Goal: Task Accomplishment & Management: Complete application form

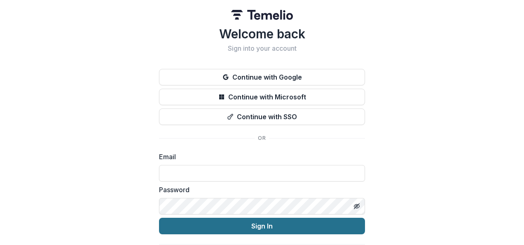
type input "**********"
click at [250, 226] on button "Sign In" at bounding box center [262, 225] width 206 height 16
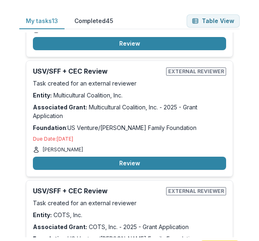
scroll to position [220, 0]
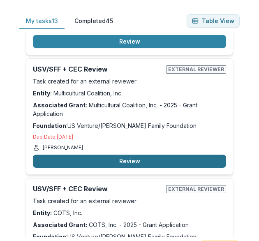
click at [156, 156] on button "Review" at bounding box center [130, 161] width 194 height 13
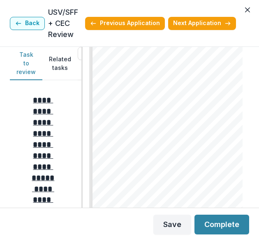
scroll to position [1834, 0]
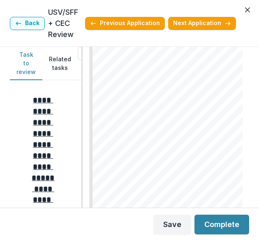
click at [246, 180] on div "Multicultural Coalition, Inc. - 2025 - Grant Application Alt View Word Download…" at bounding box center [166, 127] width 167 height 161
drag, startPoint x: 246, startPoint y: 180, endPoint x: 248, endPoint y: 203, distance: 23.5
click at [248, 203] on div "Multicultural Coalition, Inc. - 2025 - Grant Application Alt View Word Download…" at bounding box center [166, 127] width 167 height 161
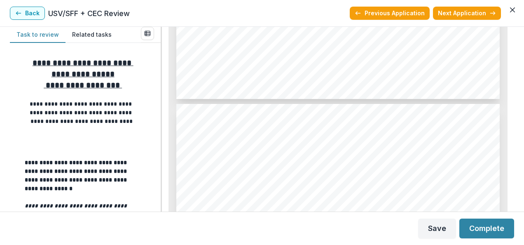
scroll to position [2941, 0]
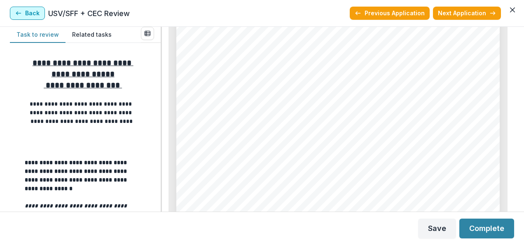
click at [22, 17] on button "Back" at bounding box center [27, 13] width 35 height 13
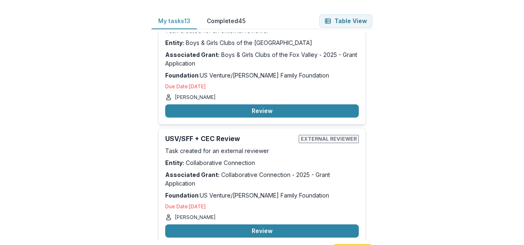
scroll to position [1318, 0]
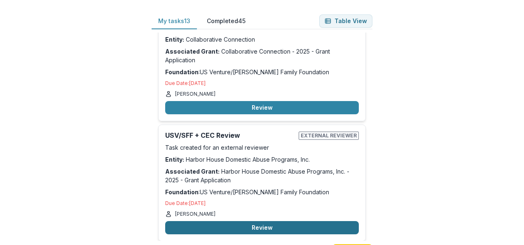
click at [277, 221] on button "Review" at bounding box center [262, 227] width 194 height 13
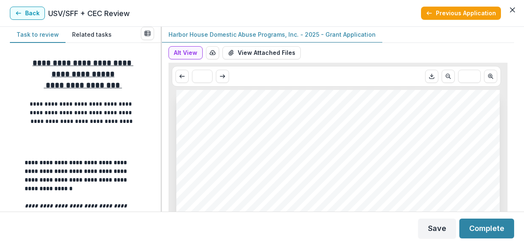
drag, startPoint x: 514, startPoint y: 33, endPoint x: 514, endPoint y: 50, distance: 17.3
click at [514, 50] on div "**********" at bounding box center [262, 119] width 524 height 185
click at [522, 145] on div "**********" at bounding box center [262, 119] width 524 height 185
drag, startPoint x: 511, startPoint y: 30, endPoint x: 512, endPoint y: 53, distance: 23.5
click at [512, 53] on div "Harbor House Domestic Abuse Programs, Inc. - 2025 - Grant Application Alt View …" at bounding box center [338, 119] width 352 height 185
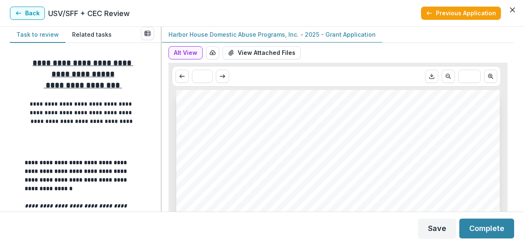
click at [443, 164] on span "Harbor House Domestic Abuse Programs, Inc. - 2025 - Grant" at bounding box center [320, 168] width 248 height 9
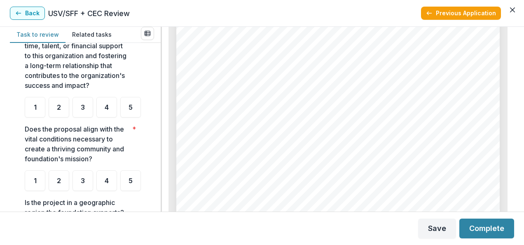
scroll to position [232, 0]
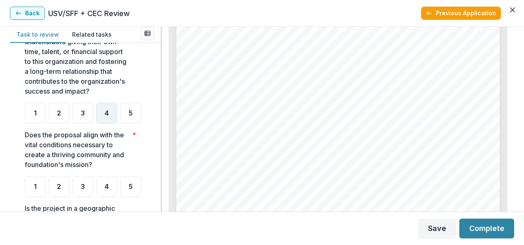
click at [111, 105] on div "4" at bounding box center [106, 113] width 21 height 21
drag, startPoint x: 514, startPoint y: 128, endPoint x: 515, endPoint y: 135, distance: 7.5
click at [515, 135] on div "**********" at bounding box center [262, 119] width 524 height 185
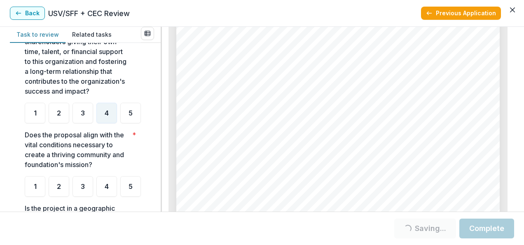
drag, startPoint x: 157, startPoint y: 122, endPoint x: 158, endPoint y: 130, distance: 8.3
click at [158, 130] on div "**********" at bounding box center [85, 127] width 151 height 168
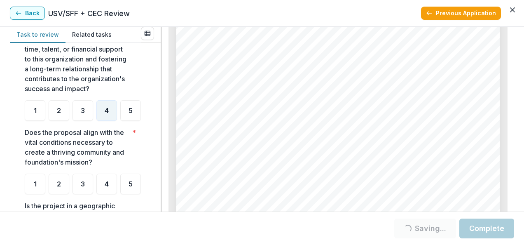
click at [147, 131] on form "**********" at bounding box center [85, 127] width 134 height 622
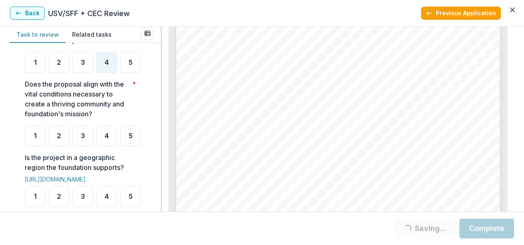
scroll to position [284, 0]
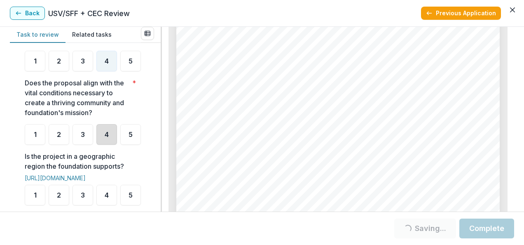
click at [112, 145] on div "4" at bounding box center [106, 134] width 21 height 21
click at [152, 119] on div "**********" at bounding box center [85, 127] width 151 height 168
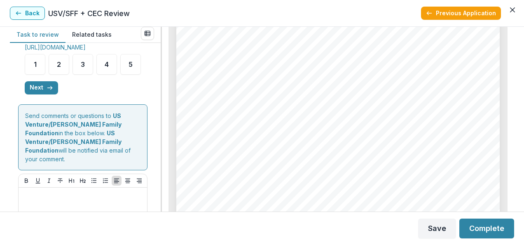
scroll to position [416, 0]
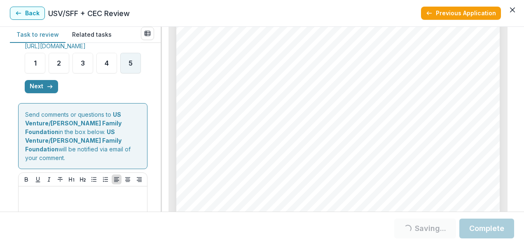
click at [120, 73] on div "5" at bounding box center [130, 63] width 21 height 21
click at [39, 93] on button "Next" at bounding box center [41, 86] width 33 height 13
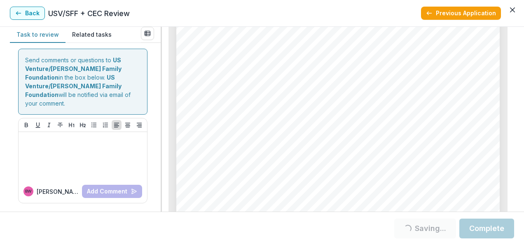
scroll to position [154, 0]
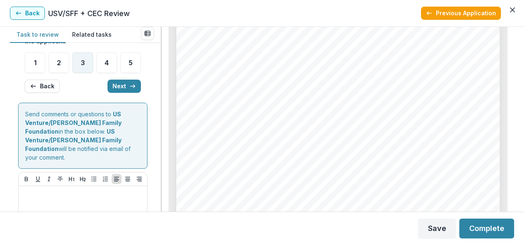
click at [81, 66] on span "3" at bounding box center [83, 62] width 4 height 7
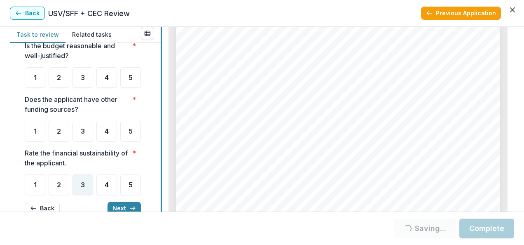
scroll to position [27, 0]
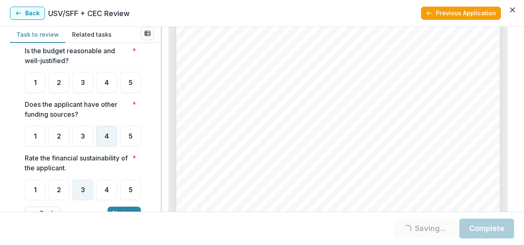
click at [106, 139] on span "4" at bounding box center [107, 136] width 4 height 7
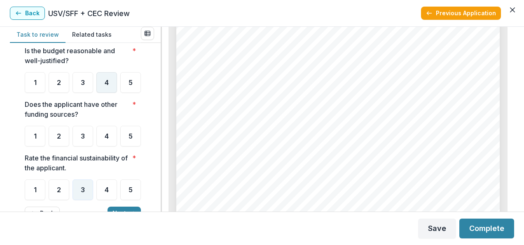
click at [98, 84] on div "4" at bounding box center [106, 82] width 21 height 21
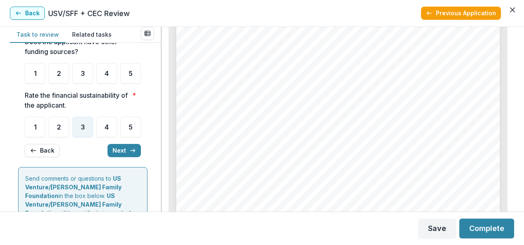
scroll to position [87, 0]
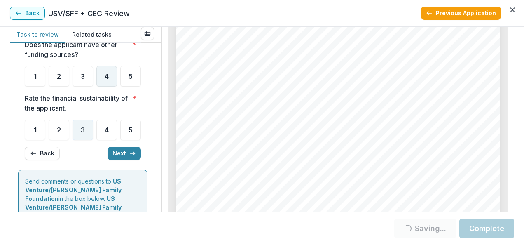
click at [105, 79] on span "4" at bounding box center [107, 76] width 4 height 7
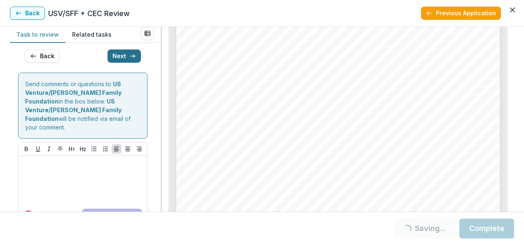
click at [129, 59] on icon "button" at bounding box center [132, 56] width 7 height 7
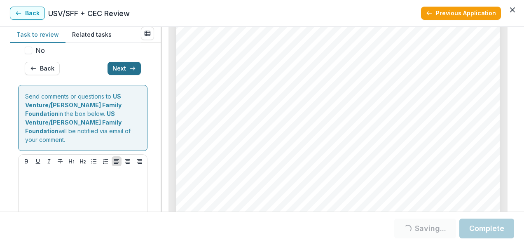
scroll to position [182, 0]
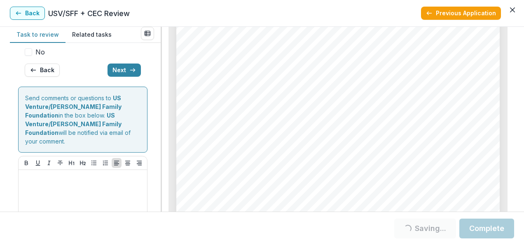
click at [34, 57] on label "No" at bounding box center [83, 52] width 116 height 10
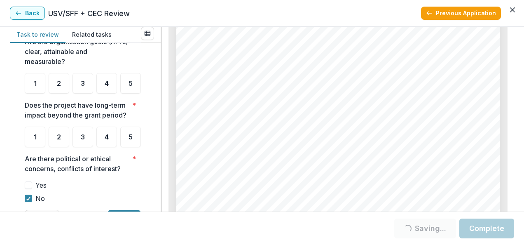
scroll to position [35, 0]
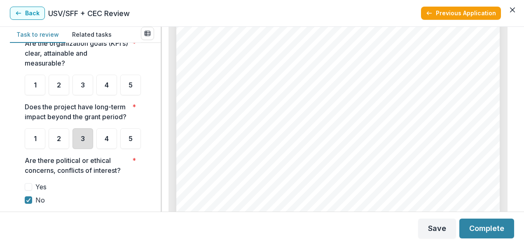
click at [92, 149] on div "3" at bounding box center [82, 138] width 21 height 21
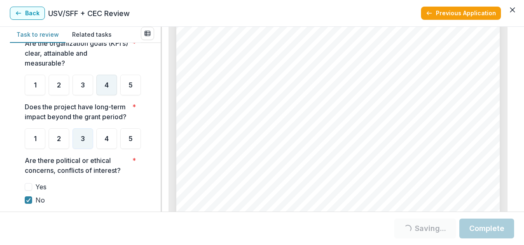
click at [104, 89] on div "4" at bounding box center [106, 85] width 21 height 21
click at [157, 106] on div "**********" at bounding box center [85, 127] width 151 height 168
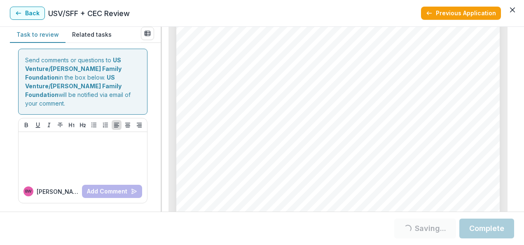
scroll to position [210, 0]
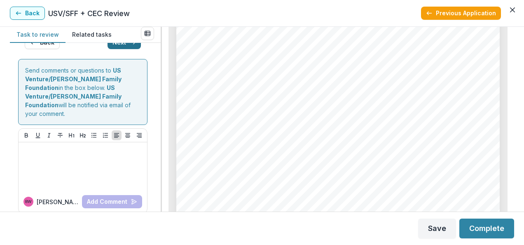
click at [123, 49] on button "Next" at bounding box center [123, 42] width 33 height 13
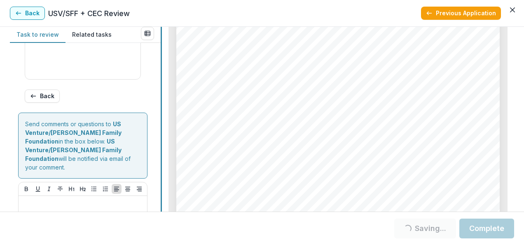
scroll to position [496, 0]
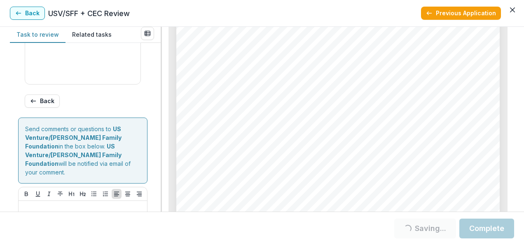
drag, startPoint x: 158, startPoint y: 168, endPoint x: 158, endPoint y: 130, distance: 37.9
click at [158, 130] on div "Score Card Name Weight Score Are the organization goals (KPI’s) clear, attainab…" at bounding box center [85, 127] width 151 height 168
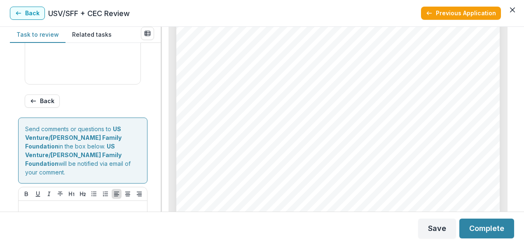
click at [162, 75] on div "Task to review Related tasks Score Card Name Weight Score Are the organization …" at bounding box center [262, 119] width 504 height 185
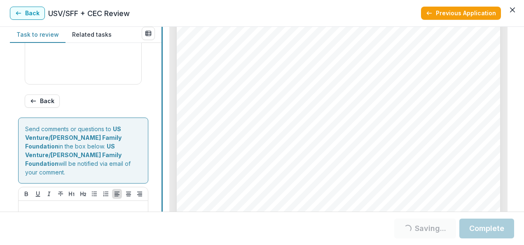
click at [162, 75] on div "Task to review Related tasks Score Card Name Weight Score Are the organization …" at bounding box center [262, 119] width 504 height 185
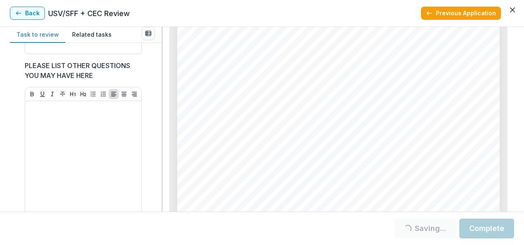
scroll to position [348, 0]
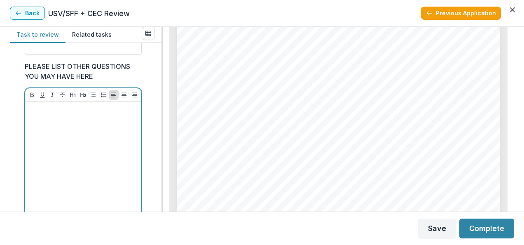
click at [90, 126] on div at bounding box center [83, 167] width 110 height 124
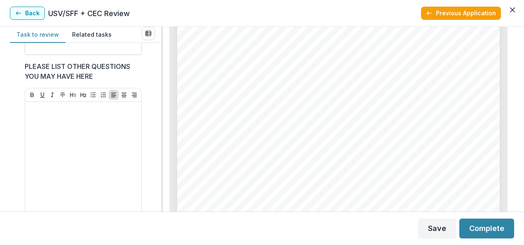
click at [99, 55] on input "Approve Funding Amount *" at bounding box center [83, 46] width 117 height 16
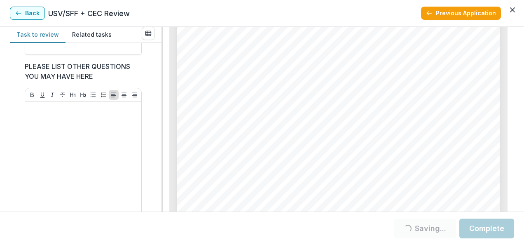
type input "**"
drag, startPoint x: 157, startPoint y: 134, endPoint x: 161, endPoint y: 110, distance: 24.2
click at [161, 110] on div "Task to review Related tasks Score Card Name Weight Score Are the organization …" at bounding box center [262, 119] width 504 height 185
click at [160, 113] on div "Score Card Name Weight Score Are the organization goals (KPI’s) clear, attainab…" at bounding box center [86, 127] width 152 height 168
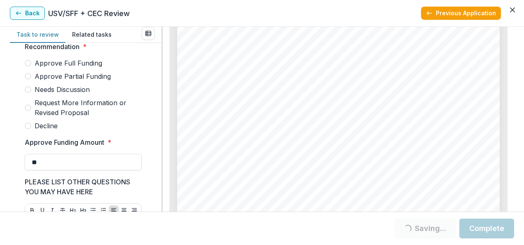
scroll to position [231, 0]
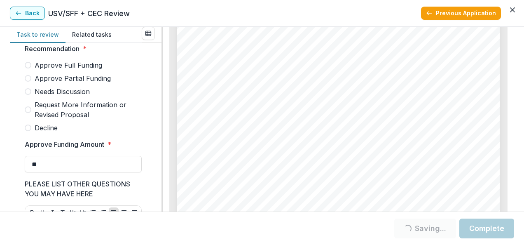
click at [43, 96] on span "Needs Discussion" at bounding box center [62, 91] width 55 height 10
click at [33, 96] on label "Needs Discussion" at bounding box center [83, 91] width 117 height 10
click at [28, 95] on span at bounding box center [28, 91] width 7 height 7
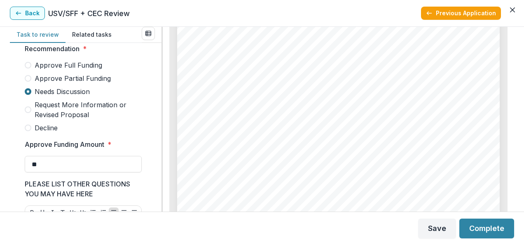
click at [28, 95] on span at bounding box center [28, 91] width 7 height 7
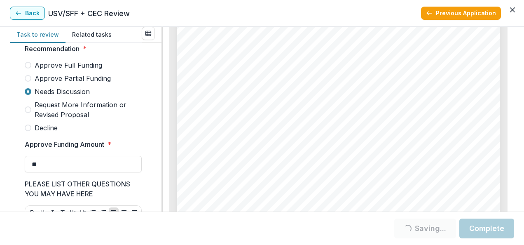
drag, startPoint x: 158, startPoint y: 126, endPoint x: 159, endPoint y: 141, distance: 14.5
click at [159, 141] on div "Score Card Name Weight Score Are the organization goals (KPI’s) clear, attainab…" at bounding box center [86, 127] width 152 height 168
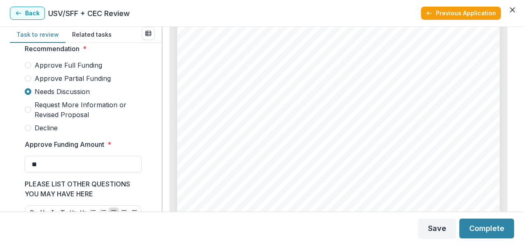
click at [158, 138] on div "Score Card Name Weight Score Are the organization goals (KPI’s) clear, attainab…" at bounding box center [86, 127] width 152 height 168
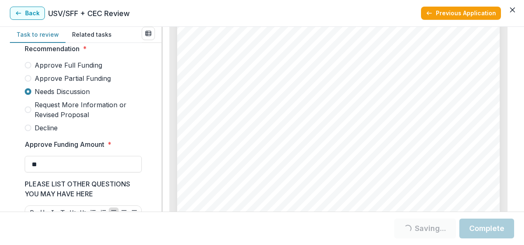
click at [104, 192] on p "PLEASE LIST OTHER QUESTIONS YOU MAY HAVE HERE" at bounding box center [81, 189] width 112 height 20
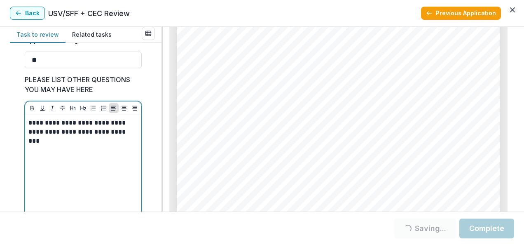
click at [88, 145] on p "**********" at bounding box center [81, 131] width 107 height 27
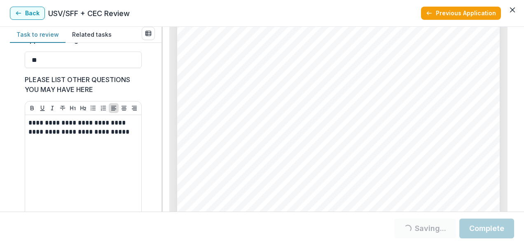
click at [154, 145] on div "**********" at bounding box center [86, 127] width 152 height 168
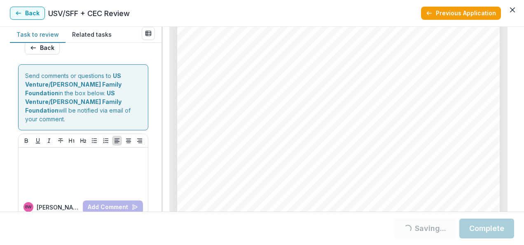
scroll to position [559, 0]
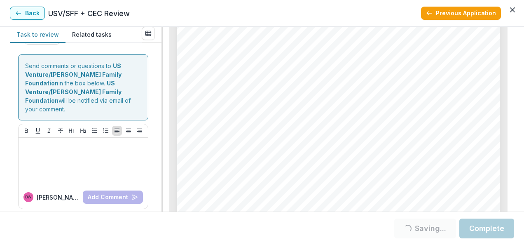
click at [478, 226] on button "Complete" at bounding box center [486, 228] width 55 height 20
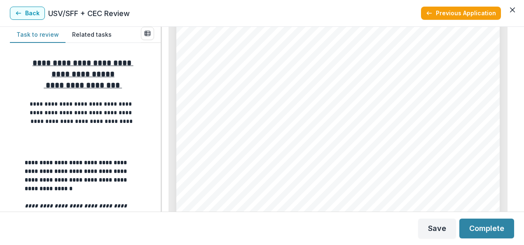
scroll to position [1021, 0]
drag, startPoint x: 158, startPoint y: 70, endPoint x: 159, endPoint y: 86, distance: 16.1
click at [159, 86] on div "**********" at bounding box center [85, 127] width 151 height 168
drag, startPoint x: 159, startPoint y: 86, endPoint x: 158, endPoint y: 76, distance: 10.8
click at [158, 76] on div "**********" at bounding box center [85, 127] width 151 height 168
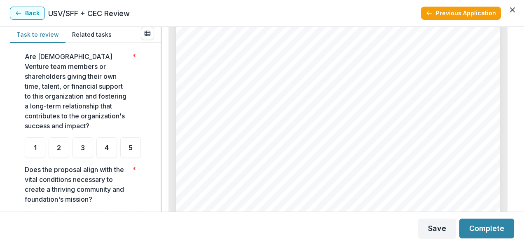
scroll to position [181, 0]
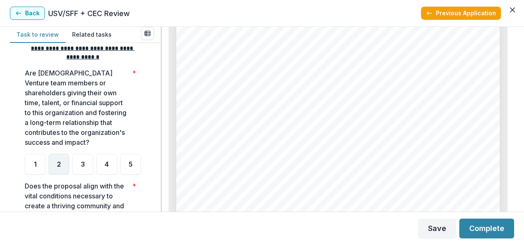
click at [51, 164] on div "2" at bounding box center [59, 164] width 21 height 21
click at [133, 125] on span "*" at bounding box center [134, 107] width 4 height 79
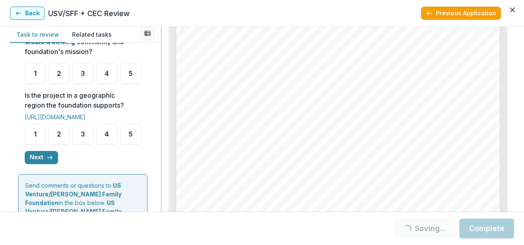
scroll to position [346, 0]
click at [280, 171] on span "Winnebago County Housing Initiative - Collaborative Connection" at bounding box center [289, 174] width 186 height 7
click at [104, 83] on div "4" at bounding box center [106, 72] width 21 height 21
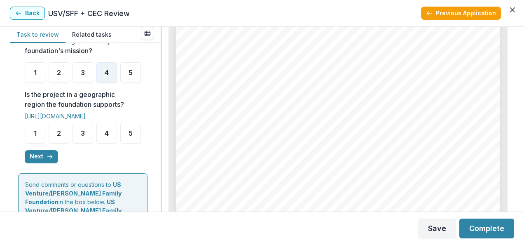
click at [147, 138] on form "**********" at bounding box center [85, 16] width 134 height 622
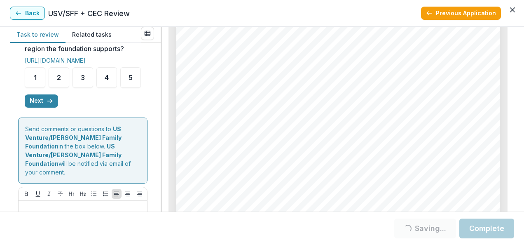
scroll to position [412, 0]
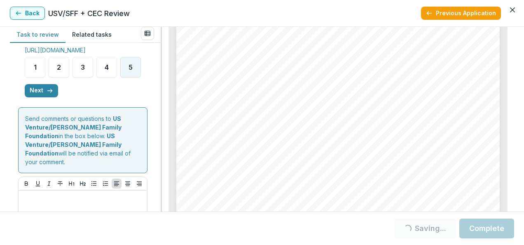
click at [128, 70] on span "5" at bounding box center [130, 67] width 4 height 7
click at [48, 94] on icon "button" at bounding box center [50, 90] width 7 height 7
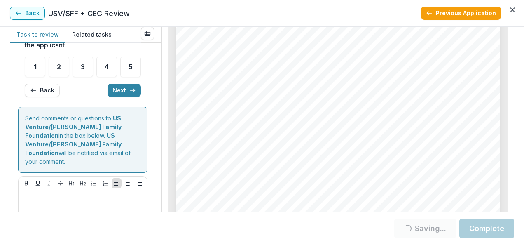
scroll to position [133, 0]
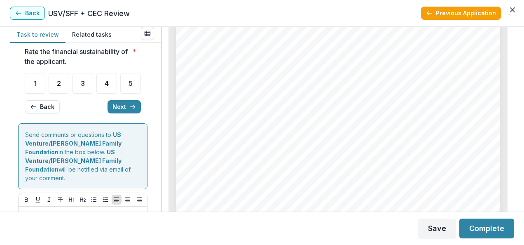
click at [209, 124] on div "Page: 3 Collaborative Connection - 2025 - Grant Application Does your organizat…" at bounding box center [337, 189] width 323 height 458
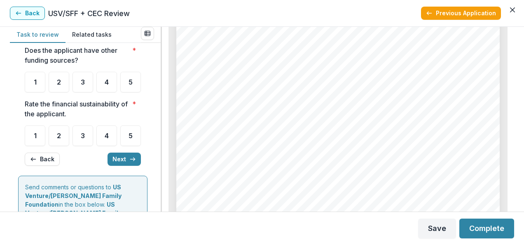
scroll to position [79, 0]
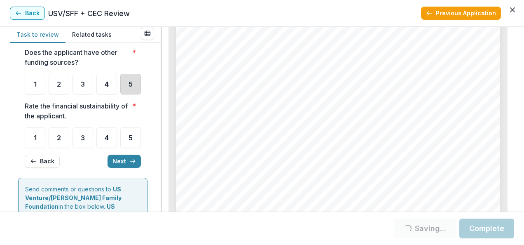
click at [120, 94] on div "5" at bounding box center [130, 84] width 21 height 21
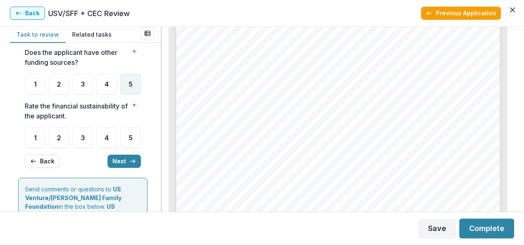
click at [120, 94] on div "5" at bounding box center [130, 84] width 21 height 21
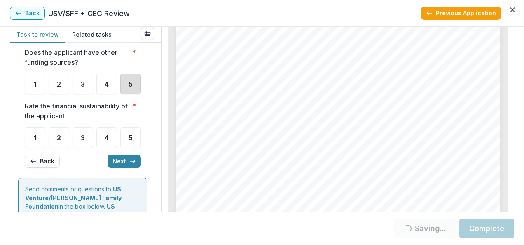
click at [120, 94] on div "5" at bounding box center [130, 84] width 21 height 21
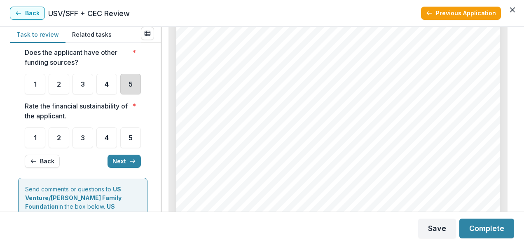
click at [120, 94] on div "5" at bounding box center [130, 84] width 21 height 21
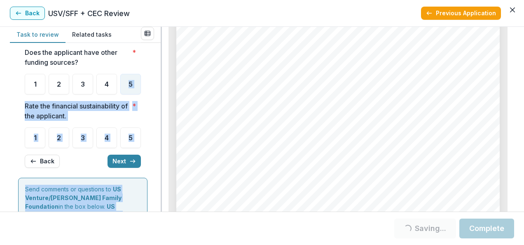
drag, startPoint x: 158, startPoint y: 110, endPoint x: 161, endPoint y: 91, distance: 18.9
click at [161, 91] on div "**********" at bounding box center [262, 119] width 504 height 185
drag, startPoint x: 161, startPoint y: 91, endPoint x: 142, endPoint y: 104, distance: 23.2
click at [142, 104] on div "**********" at bounding box center [82, 73] width 129 height 202
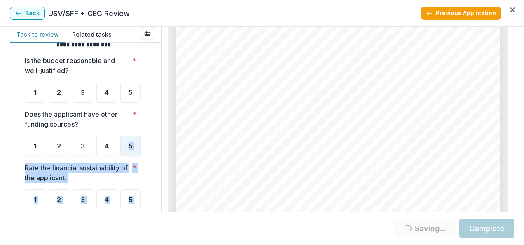
scroll to position [0, 0]
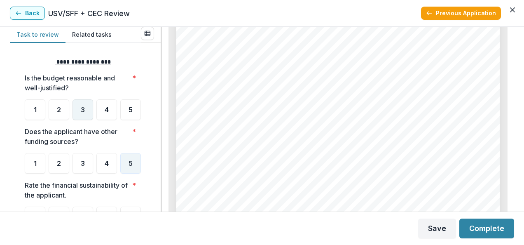
click at [92, 111] on div "3" at bounding box center [82, 109] width 21 height 21
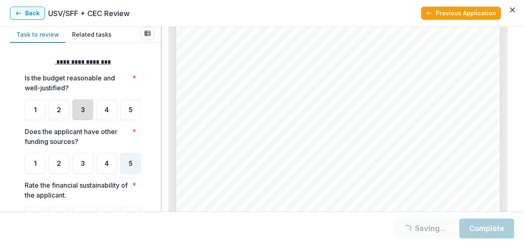
click at [92, 111] on div "3" at bounding box center [82, 109] width 21 height 21
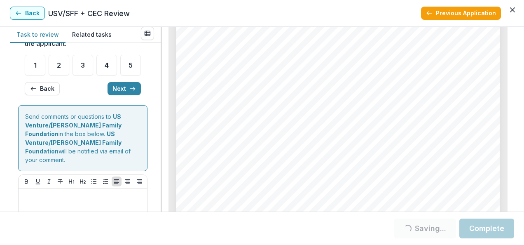
scroll to position [152, 0]
click at [92, 75] on div "3" at bounding box center [82, 64] width 21 height 21
drag, startPoint x: 92, startPoint y: 114, endPoint x: 88, endPoint y: 112, distance: 4.7
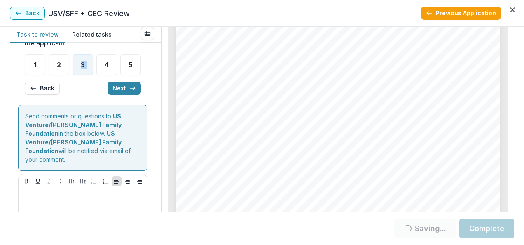
click at [88, 75] on div "3" at bounding box center [82, 64] width 21 height 21
click at [131, 91] on icon "button" at bounding box center [132, 88] width 7 height 7
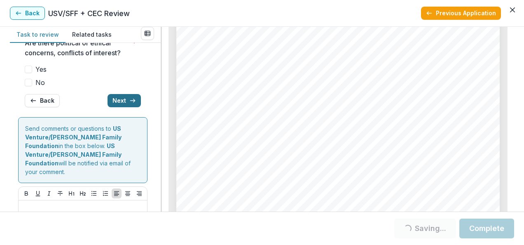
scroll to position [150, 0]
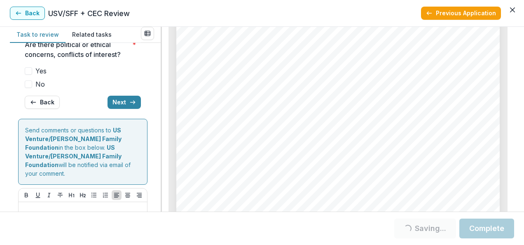
click at [30, 88] on span at bounding box center [28, 83] width 7 height 7
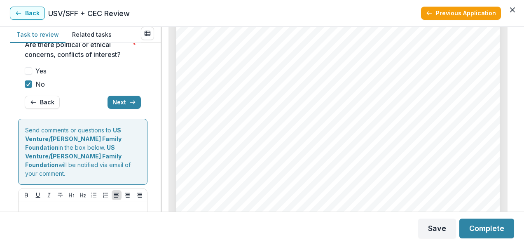
click at [158, 131] on div "**********" at bounding box center [85, 127] width 151 height 168
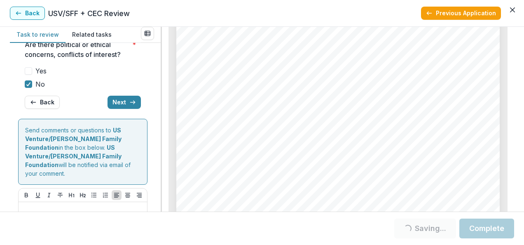
drag, startPoint x: 158, startPoint y: 131, endPoint x: 159, endPoint y: 117, distance: 14.1
click at [159, 117] on div "**********" at bounding box center [85, 127] width 151 height 168
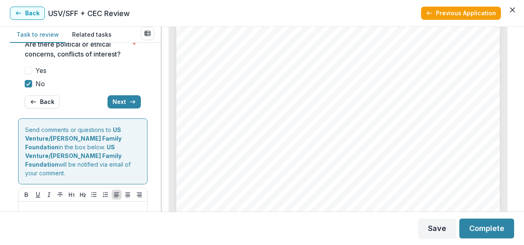
click at [150, 89] on div "**********" at bounding box center [85, 87] width 138 height 376
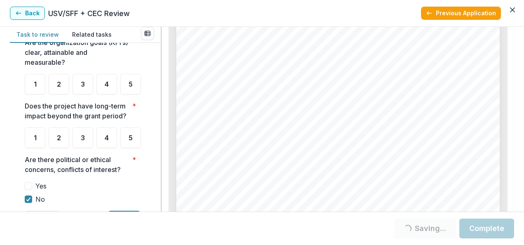
scroll to position [35, 0]
click at [299, 148] on div "Page: 5 Collaborative Connection - 2025 - Grant Application How much funding ar…" at bounding box center [337, 124] width 323 height 458
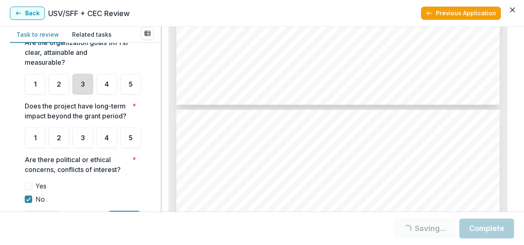
click at [80, 78] on div "3" at bounding box center [82, 84] width 21 height 21
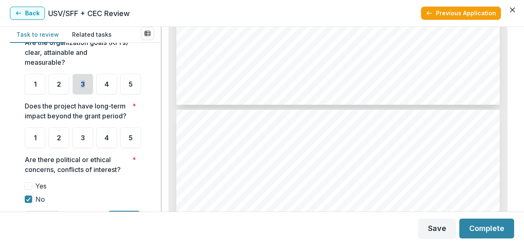
click at [80, 78] on div "3" at bounding box center [82, 84] width 21 height 21
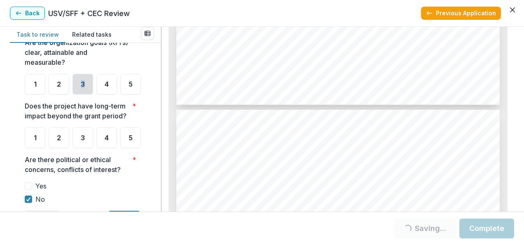
click at [80, 79] on div "3" at bounding box center [82, 84] width 21 height 21
click at [152, 98] on div "**********" at bounding box center [85, 202] width 138 height 376
drag, startPoint x: 157, startPoint y: 98, endPoint x: 159, endPoint y: 114, distance: 16.2
click at [159, 114] on div "**********" at bounding box center [85, 127] width 151 height 168
click at [151, 114] on div "**********" at bounding box center [85, 202] width 138 height 376
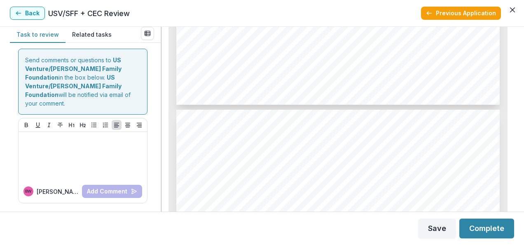
scroll to position [217, 0]
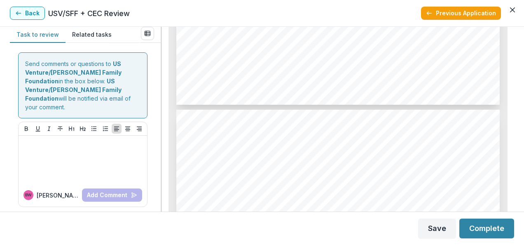
click at [124, 42] on button "Next" at bounding box center [123, 35] width 33 height 13
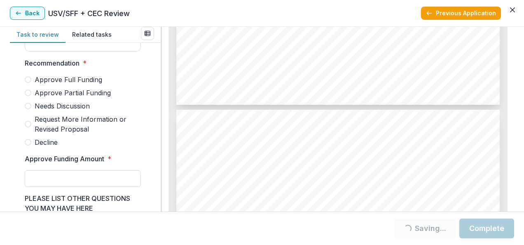
scroll to position [508, 0]
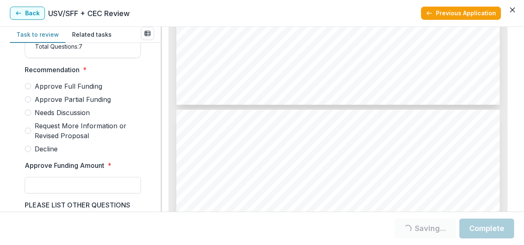
scroll to position [211, 0]
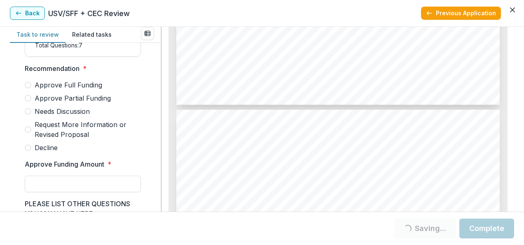
click at [28, 149] on span at bounding box center [28, 147] width 7 height 7
click at [51, 192] on input "Approve Funding Amount *" at bounding box center [83, 183] width 116 height 16
type input "**"
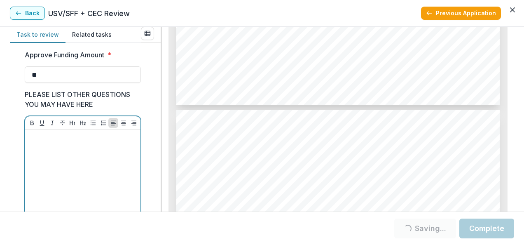
click at [55, 177] on div at bounding box center [82, 195] width 109 height 124
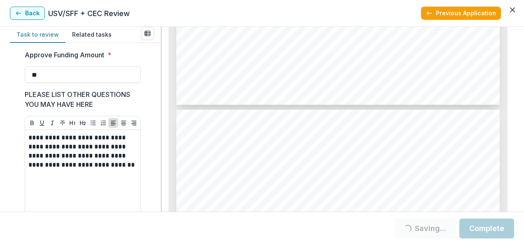
click at [154, 145] on div "**********" at bounding box center [85, 127] width 151 height 168
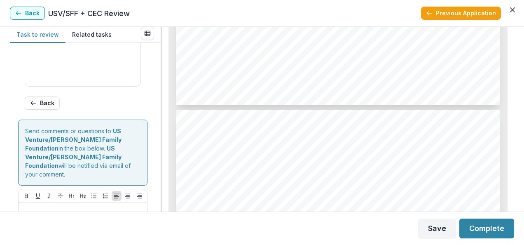
scroll to position [493, 0]
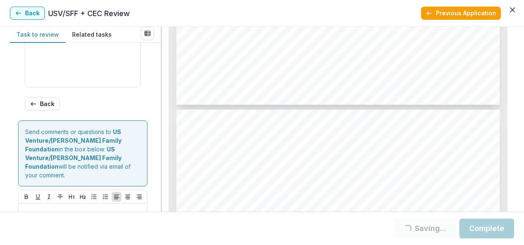
click at [491, 229] on button "Complete" at bounding box center [486, 228] width 55 height 20
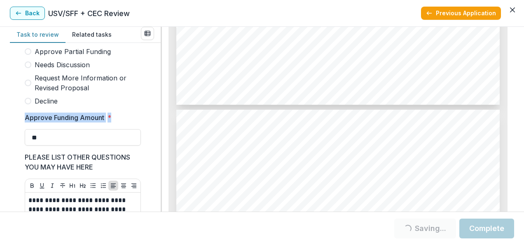
drag, startPoint x: 157, startPoint y: 114, endPoint x: 157, endPoint y: 102, distance: 12.4
click at [157, 102] on div "**********" at bounding box center [85, 127] width 151 height 168
click at [28, 102] on label "Decline" at bounding box center [83, 101] width 116 height 10
click at [28, 103] on span at bounding box center [28, 101] width 7 height 7
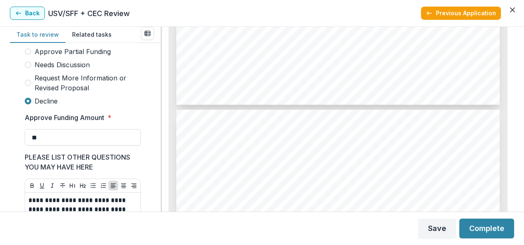
click at [152, 98] on div "**********" at bounding box center [85, 127] width 151 height 168
click at [485, 226] on button "Complete" at bounding box center [486, 228] width 55 height 20
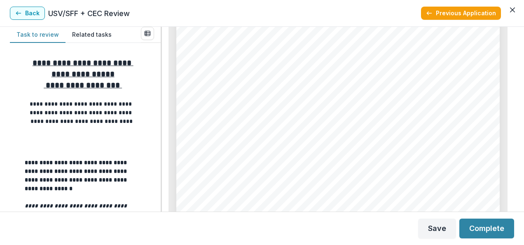
scroll to position [2142, 0]
drag, startPoint x: 157, startPoint y: 75, endPoint x: 157, endPoint y: 93, distance: 18.5
click at [157, 93] on div "**********" at bounding box center [85, 127] width 151 height 168
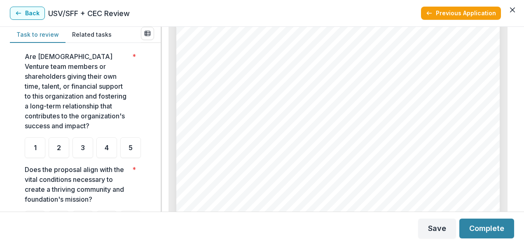
scroll to position [197, 0]
click at [58, 146] on span "2" at bounding box center [59, 148] width 4 height 7
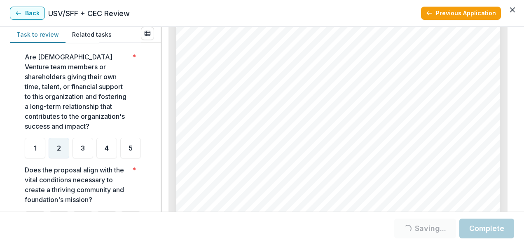
click at [133, 124] on div "Are [DEMOGRAPHIC_DATA] Venture team members or shareholders giving their own ti…" at bounding box center [83, 105] width 116 height 106
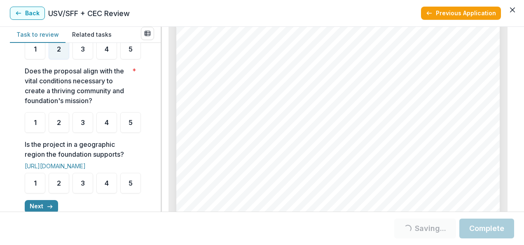
scroll to position [313, 0]
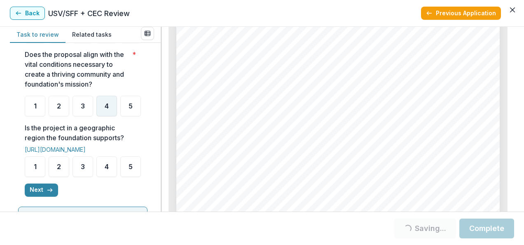
click at [105, 116] on div "4" at bounding box center [106, 106] width 21 height 21
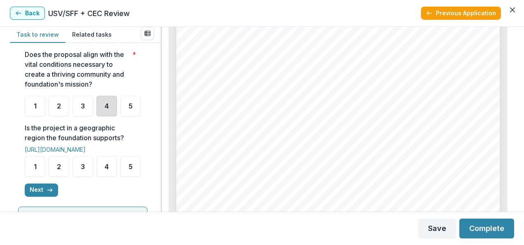
click at [105, 116] on div "4" at bounding box center [106, 106] width 21 height 21
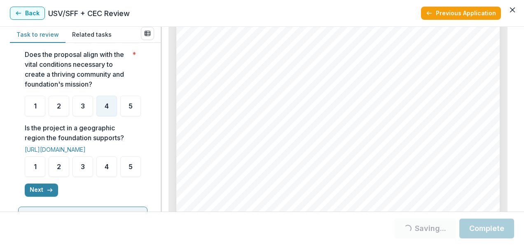
click at [135, 116] on ul "1 2 3 4 5" at bounding box center [83, 106] width 116 height 21
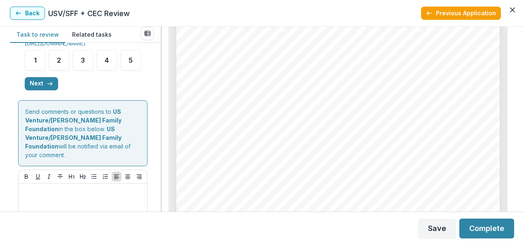
scroll to position [428, 0]
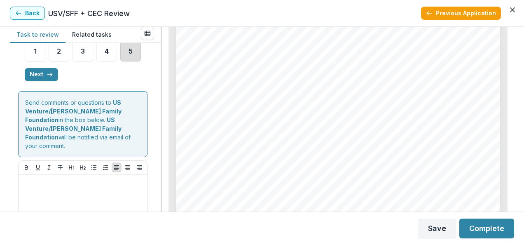
click at [120, 61] on div "5" at bounding box center [130, 51] width 21 height 21
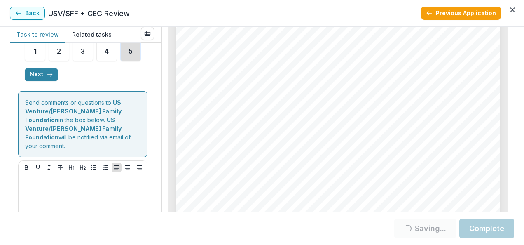
click at [120, 61] on div "5" at bounding box center [130, 51] width 21 height 21
drag, startPoint x: 40, startPoint y: 119, endPoint x: 33, endPoint y: 120, distance: 6.8
click at [128, 54] on span "5" at bounding box center [130, 51] width 4 height 7
click at [43, 81] on button "Next" at bounding box center [41, 74] width 33 height 13
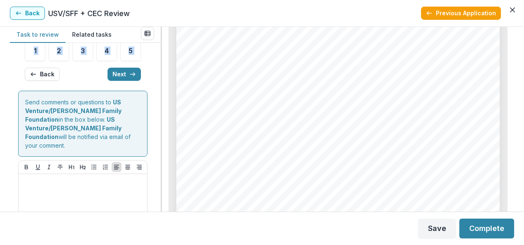
click at [153, 127] on div "**********" at bounding box center [85, 127] width 151 height 168
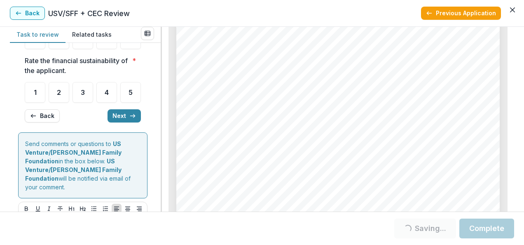
scroll to position [117, 0]
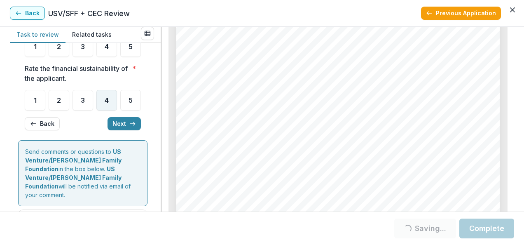
click at [111, 110] on div "4" at bounding box center [106, 100] width 21 height 21
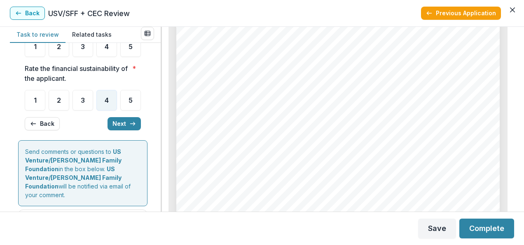
click at [153, 74] on div "**********" at bounding box center [85, 127] width 151 height 168
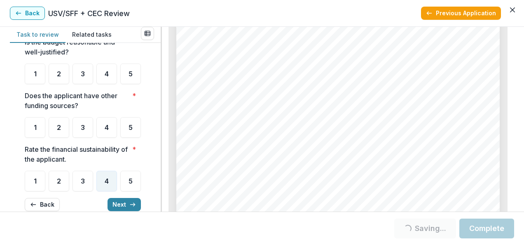
scroll to position [34, 0]
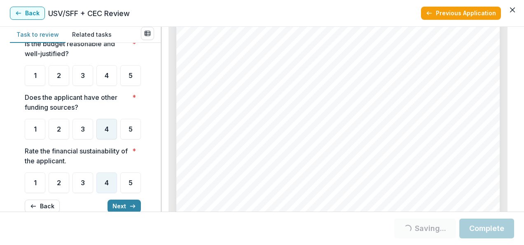
click at [109, 139] on div "4" at bounding box center [106, 129] width 21 height 21
click at [77, 81] on div "3" at bounding box center [82, 75] width 21 height 21
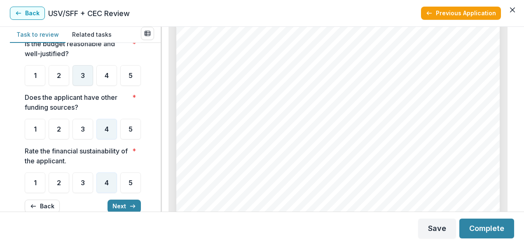
click at [77, 81] on div "3" at bounding box center [82, 75] width 21 height 21
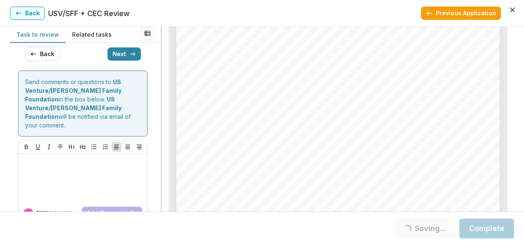
scroll to position [220, 0]
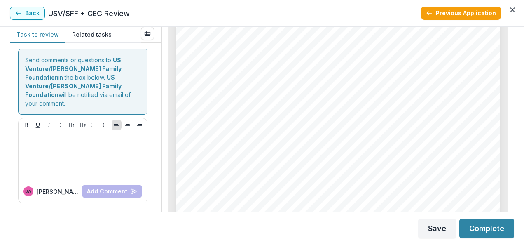
click at [118, 39] on button "Next" at bounding box center [123, 32] width 33 height 13
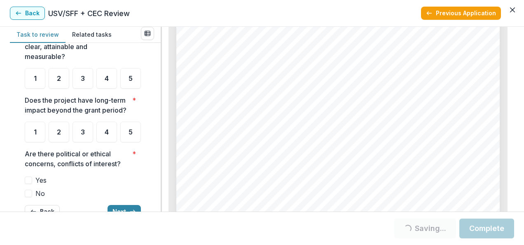
scroll to position [37, 0]
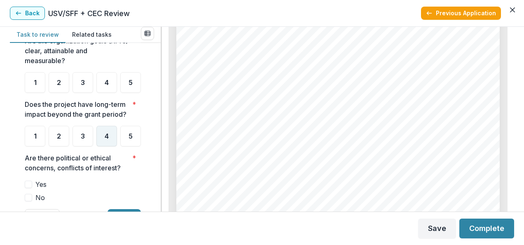
click at [113, 146] on div "4" at bounding box center [106, 136] width 21 height 21
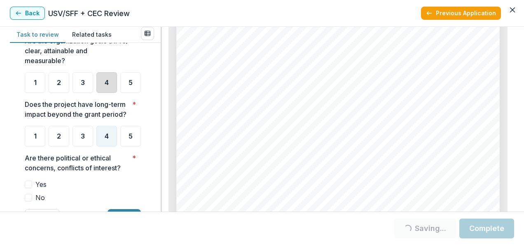
click at [98, 84] on div "4" at bounding box center [106, 82] width 21 height 21
drag, startPoint x: 98, startPoint y: 84, endPoint x: 110, endPoint y: 87, distance: 11.8
click at [110, 87] on div "4" at bounding box center [106, 82] width 21 height 21
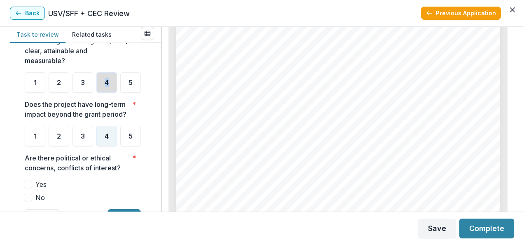
click at [110, 87] on div "4" at bounding box center [106, 82] width 21 height 21
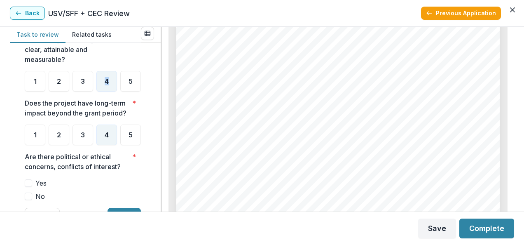
click at [153, 101] on div "**********" at bounding box center [85, 127] width 151 height 168
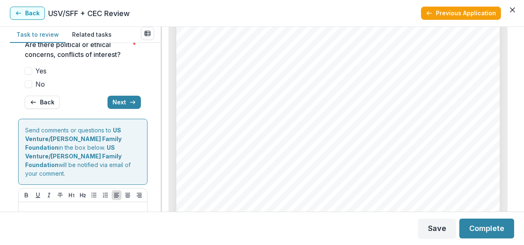
scroll to position [187, 0]
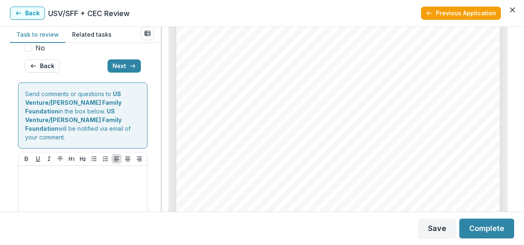
click at [30, 51] on span at bounding box center [28, 47] width 7 height 7
click at [123, 72] on button "Next" at bounding box center [123, 65] width 33 height 13
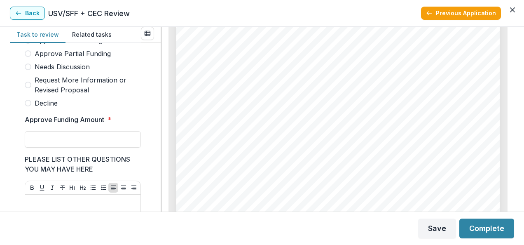
scroll to position [247, 0]
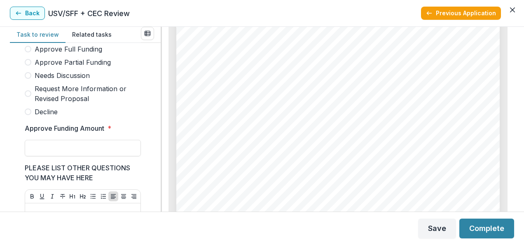
click at [37, 115] on span "Decline" at bounding box center [46, 112] width 23 height 10
click at [46, 154] on input "Approve Funding Amount *" at bounding box center [83, 148] width 116 height 16
type input "**"
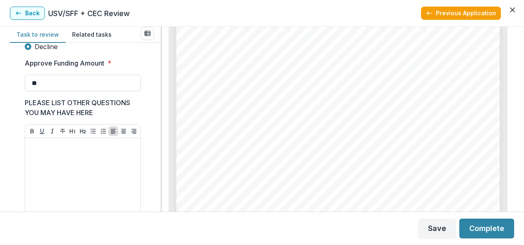
scroll to position [313, 0]
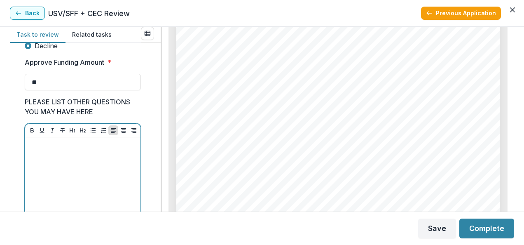
click at [79, 163] on div at bounding box center [82, 202] width 109 height 124
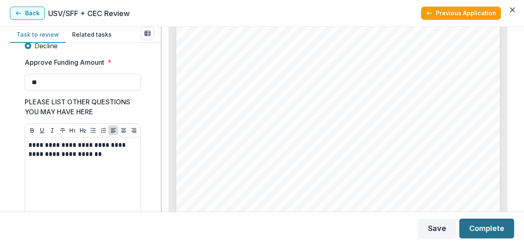
click at [492, 226] on button "Complete" at bounding box center [486, 228] width 55 height 20
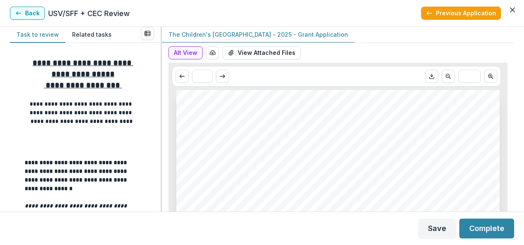
drag, startPoint x: 511, startPoint y: 34, endPoint x: 512, endPoint y: 41, distance: 7.4
click at [512, 41] on div "The Children's [GEOGRAPHIC_DATA] - 2025 - Grant Application Alt View Word Downl…" at bounding box center [338, 119] width 352 height 185
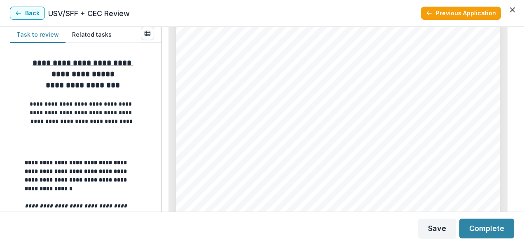
scroll to position [231, 0]
click at [156, 75] on div "**********" at bounding box center [85, 127] width 151 height 168
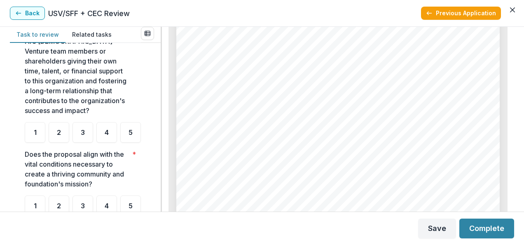
scroll to position [214, 0]
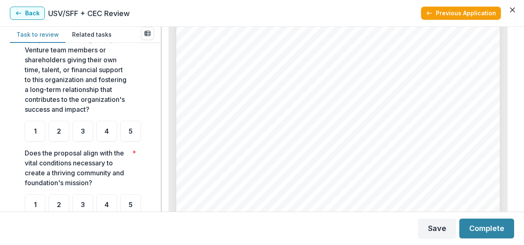
click at [288, 111] on div "The [GEOGRAPHIC_DATA] [GEOGRAPHIC_DATA] - 2025 - Grant Application Nonprofit DB…" at bounding box center [337, 88] width 323 height 458
click at [55, 133] on div "2" at bounding box center [59, 131] width 21 height 21
click at [122, 141] on ul "1 2 3 4 5" at bounding box center [83, 131] width 116 height 21
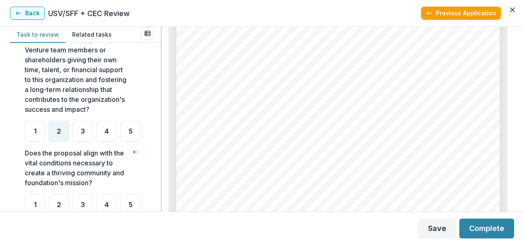
click at [82, 119] on div at bounding box center [83, 118] width 116 height 3
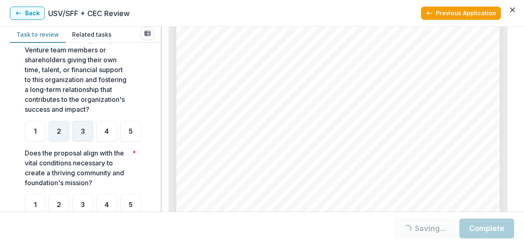
click at [82, 130] on span "3" at bounding box center [83, 131] width 4 height 7
click at [81, 133] on span "3" at bounding box center [83, 131] width 4 height 7
click at [86, 141] on ul "1 2 3 4 5" at bounding box center [83, 131] width 116 height 21
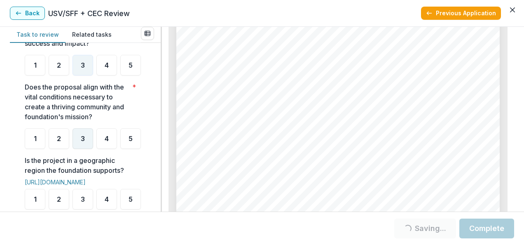
scroll to position [297, 0]
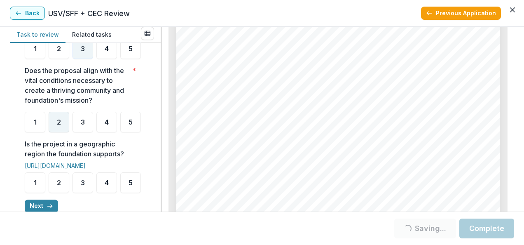
click at [62, 132] on div "2" at bounding box center [59, 122] width 21 height 21
click at [127, 132] on ul "1 2 3 4 5" at bounding box center [83, 122] width 116 height 21
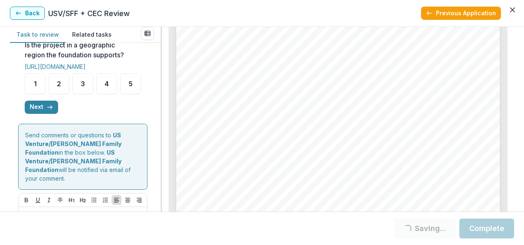
scroll to position [412, 0]
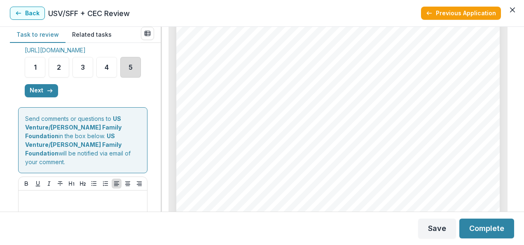
click at [120, 77] on div "5" at bounding box center [130, 67] width 21 height 21
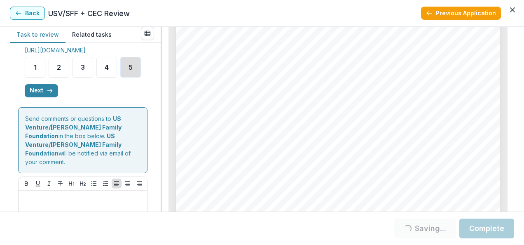
click at [120, 77] on div "5" at bounding box center [130, 67] width 21 height 21
click at [41, 97] on button "Next" at bounding box center [41, 90] width 33 height 13
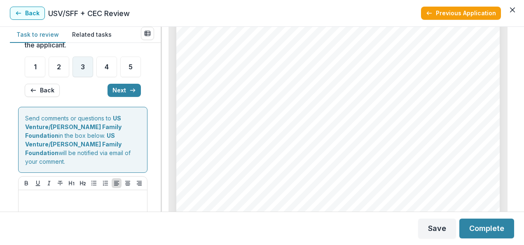
click at [89, 77] on div "3" at bounding box center [82, 66] width 21 height 21
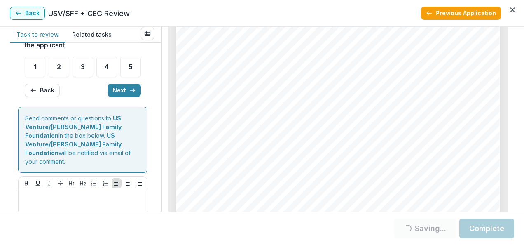
click at [154, 80] on div "**********" at bounding box center [85, 127] width 151 height 168
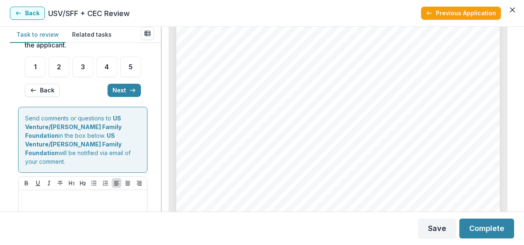
click at [144, 78] on div "**********" at bounding box center [82, 2] width 129 height 202
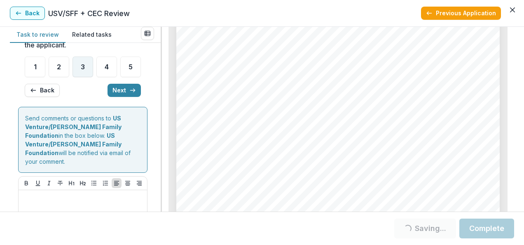
click at [82, 70] on span "3" at bounding box center [83, 66] width 4 height 7
click at [147, 90] on form "**********" at bounding box center [85, 81] width 134 height 360
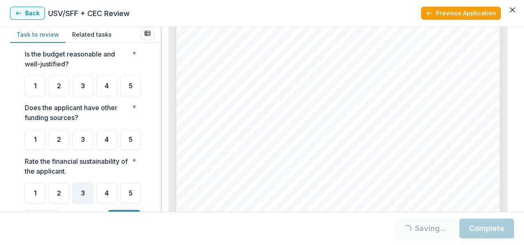
scroll to position [18, 0]
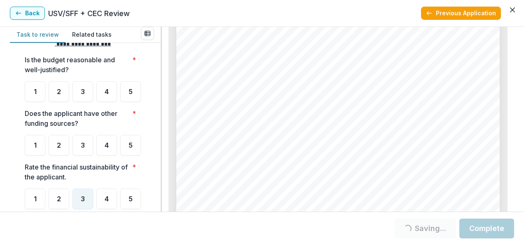
click at [329, 120] on div "The [GEOGRAPHIC_DATA] [GEOGRAPHIC_DATA] - 2025 - Grant Application Nonprofit DB…" at bounding box center [337, 72] width 323 height 458
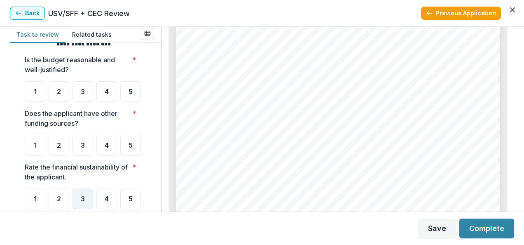
scroll to position [2043, 0]
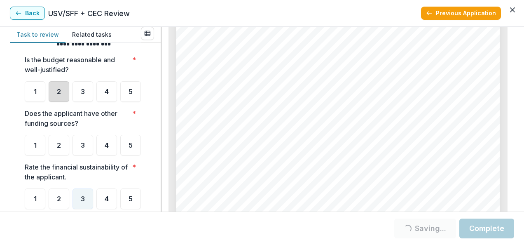
click at [61, 89] on div "2" at bounding box center [59, 91] width 21 height 21
click at [34, 148] on span "1" at bounding box center [35, 145] width 3 height 7
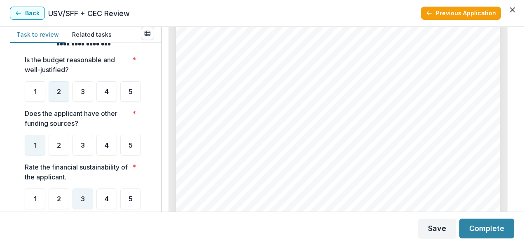
click at [34, 148] on span "1" at bounding box center [35, 145] width 3 height 7
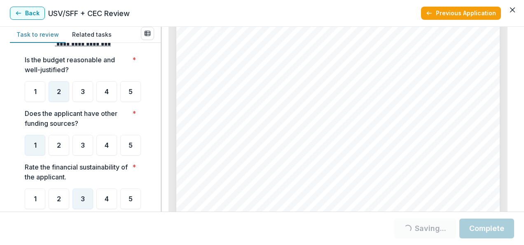
click at [144, 169] on div "**********" at bounding box center [82, 134] width 129 height 202
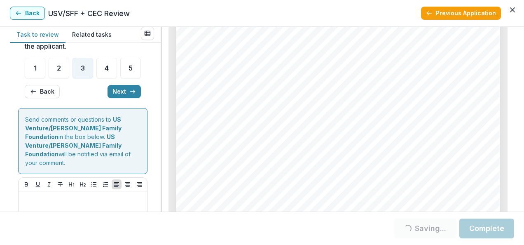
scroll to position [150, 0]
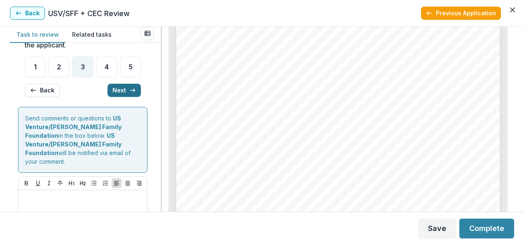
click at [121, 97] on button "Next" at bounding box center [123, 90] width 33 height 13
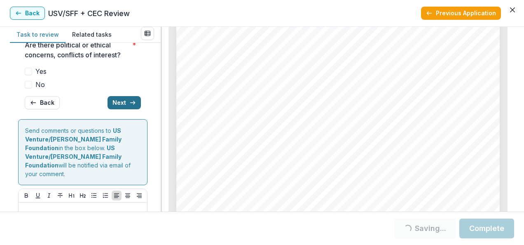
scroll to position [148, 0]
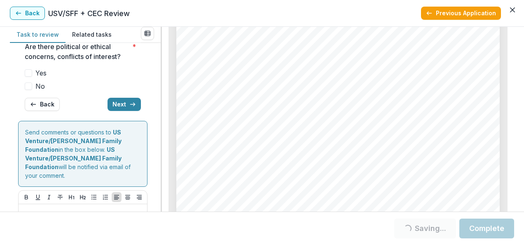
click at [32, 90] on span at bounding box center [28, 85] width 7 height 7
click at [25, 90] on span at bounding box center [28, 85] width 7 height 7
click at [28, 90] on span at bounding box center [28, 85] width 7 height 7
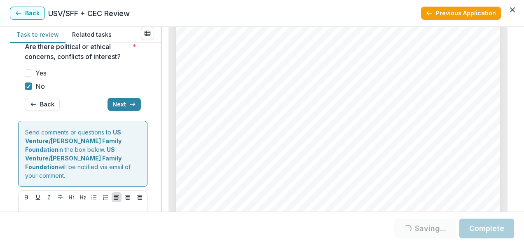
click at [141, 72] on div "**********" at bounding box center [82, 10] width 129 height 215
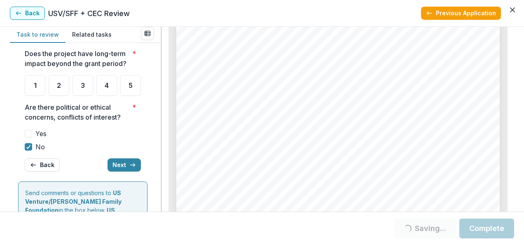
scroll to position [49, 0]
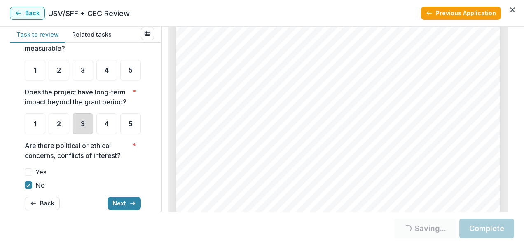
click at [77, 134] on div "3" at bounding box center [82, 123] width 21 height 21
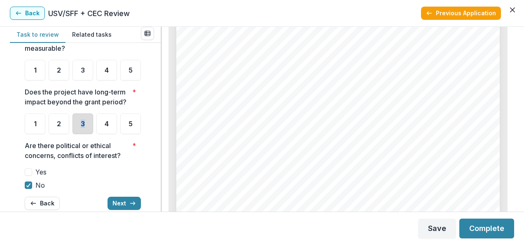
click at [77, 134] on div "3" at bounding box center [82, 123] width 21 height 21
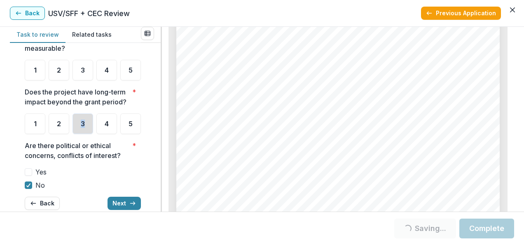
click at [77, 134] on div "3" at bounding box center [82, 123] width 21 height 21
drag, startPoint x: 77, startPoint y: 158, endPoint x: 135, endPoint y: 64, distance: 110.3
click at [135, 64] on ul "1 2 3 4 5" at bounding box center [83, 70] width 116 height 21
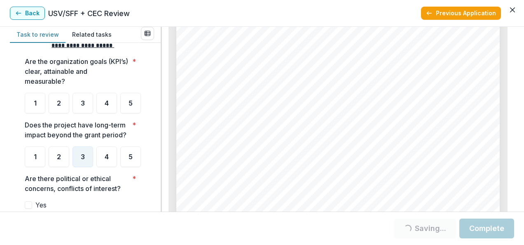
scroll to position [0, 0]
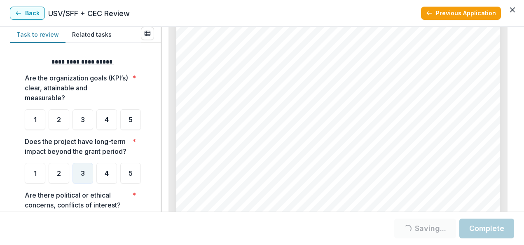
click at [467, 94] on div "Page: 5 The Children's [GEOGRAPHIC_DATA] - 2025 - Grant Application Enter Amoun…" at bounding box center [337, 124] width 323 height 458
click at [41, 123] on div "1" at bounding box center [35, 119] width 21 height 21
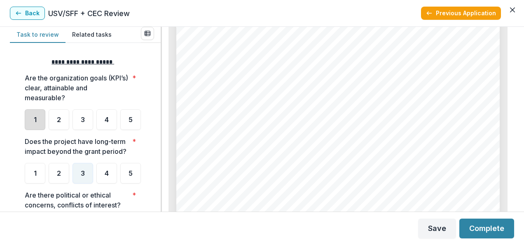
click at [41, 123] on div "1" at bounding box center [35, 119] width 21 height 21
click at [148, 123] on form "**********" at bounding box center [85, 237] width 134 height 372
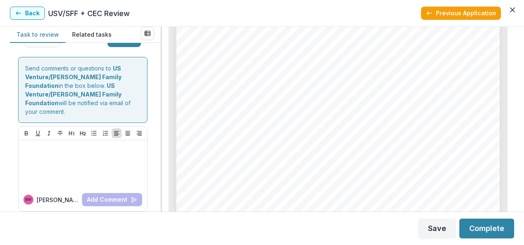
scroll to position [231, 0]
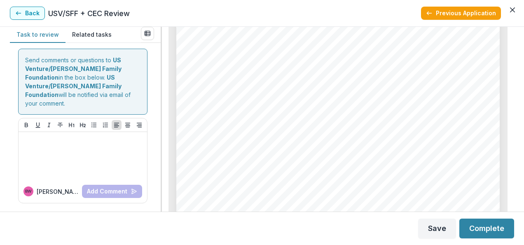
click at [118, 39] on button "Next" at bounding box center [123, 32] width 33 height 13
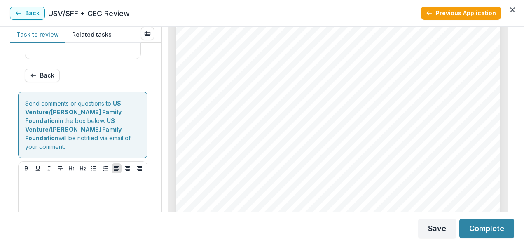
click at [157, 70] on div "Score Card Name Weight Score Are the organization goals (KPI’s) clear, attainab…" at bounding box center [85, 127] width 151 height 168
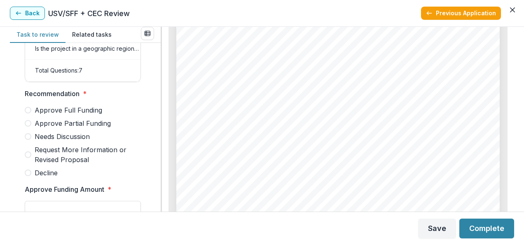
scroll to position [198, 0]
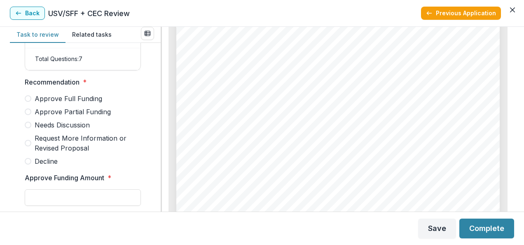
click at [29, 164] on span at bounding box center [28, 161] width 7 height 7
click at [157, 114] on div "Score Card Name Weight Score Are the organization goals (KPI’s) clear, attainab…" at bounding box center [85, 127] width 151 height 168
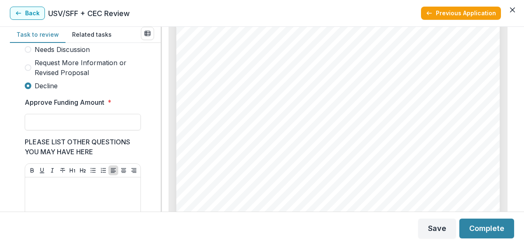
scroll to position [280, 0]
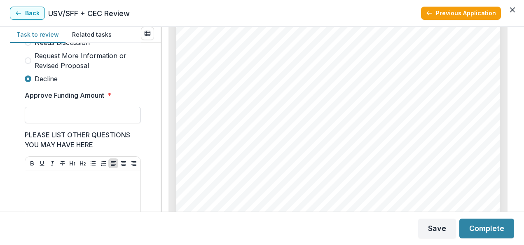
click at [79, 123] on input "Approve Funding Amount *" at bounding box center [83, 115] width 116 height 16
type input "**"
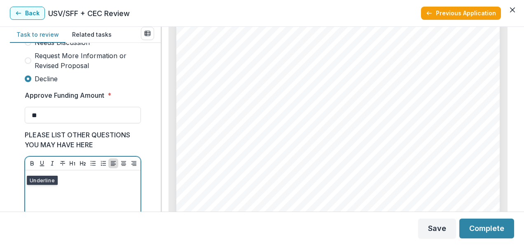
click at [87, 189] on div at bounding box center [82, 235] width 109 height 124
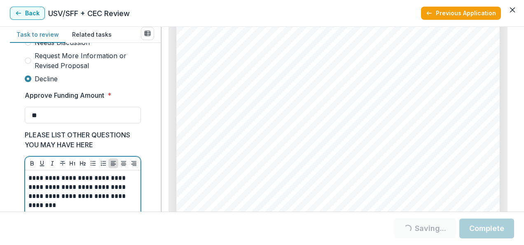
scroll to position [284, 0]
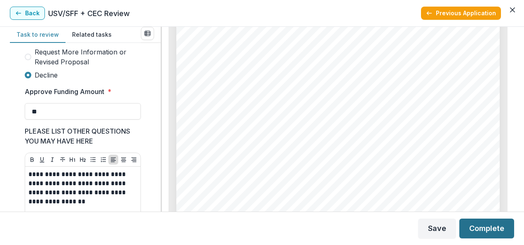
click at [484, 231] on button "Complete" at bounding box center [486, 228] width 55 height 20
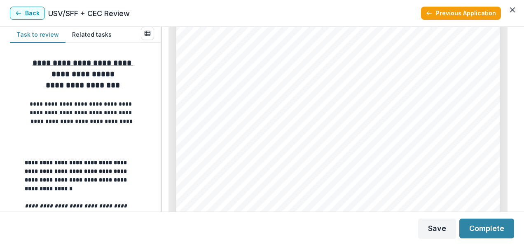
scroll to position [1483, 0]
click at [121, 134] on p at bounding box center [83, 138] width 116 height 9
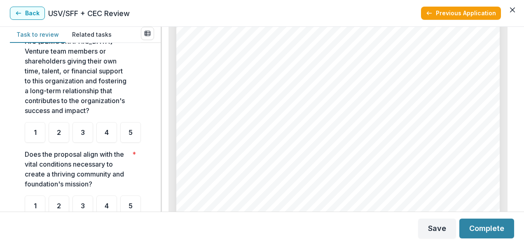
scroll to position [214, 0]
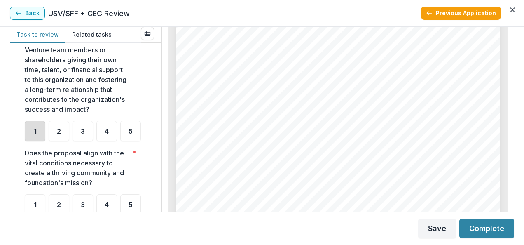
click at [30, 131] on div "1" at bounding box center [35, 131] width 21 height 21
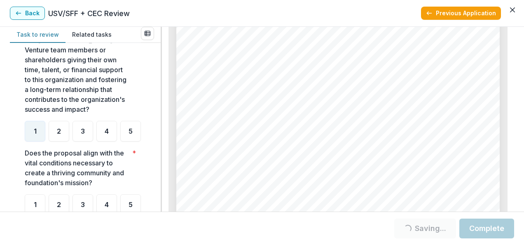
drag, startPoint x: 30, startPoint y: 131, endPoint x: 132, endPoint y: 135, distance: 101.8
click at [132, 135] on ul "1 2 3 4 5" at bounding box center [83, 131] width 116 height 21
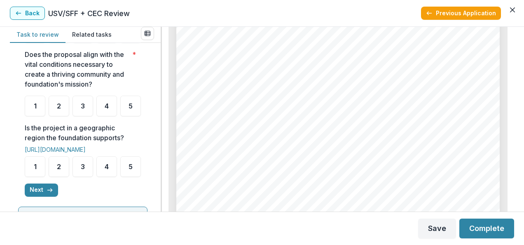
scroll to position [313, 0]
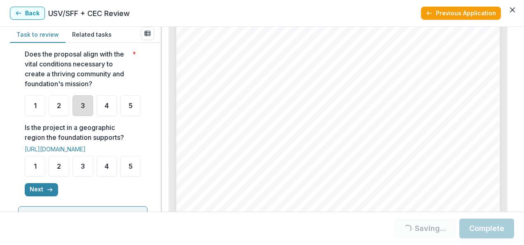
click at [78, 116] on div "3" at bounding box center [82, 105] width 21 height 21
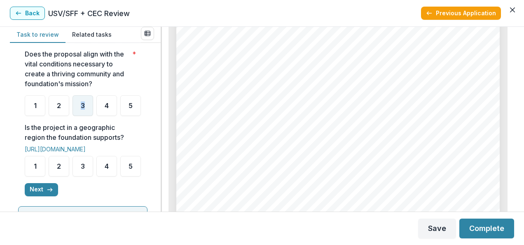
click at [78, 116] on div "3" at bounding box center [82, 105] width 21 height 21
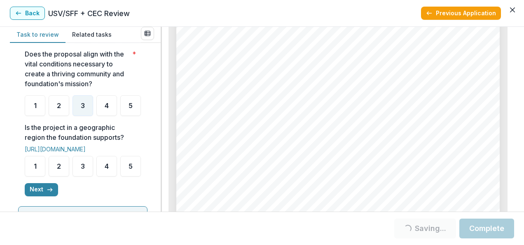
drag, startPoint x: 78, startPoint y: 129, endPoint x: 139, endPoint y: 126, distance: 61.0
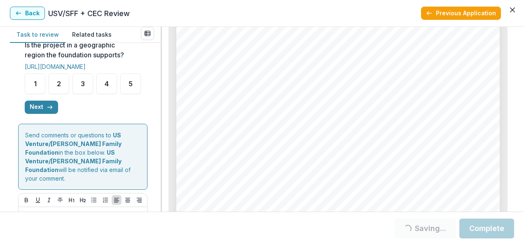
scroll to position [412, 0]
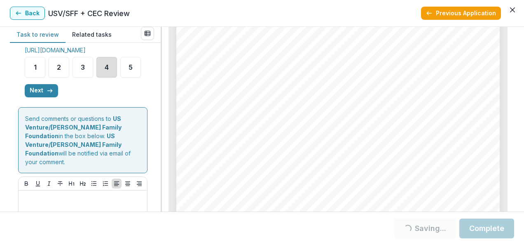
click at [114, 77] on div "4" at bounding box center [106, 67] width 21 height 21
click at [109, 77] on div "4" at bounding box center [106, 67] width 21 height 21
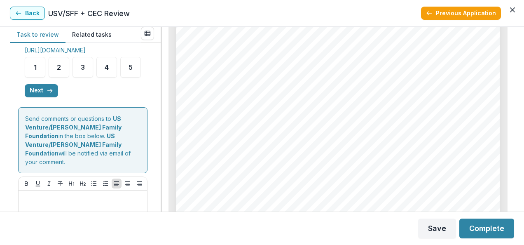
click at [134, 77] on ul "1 2 3 4 5" at bounding box center [83, 67] width 116 height 21
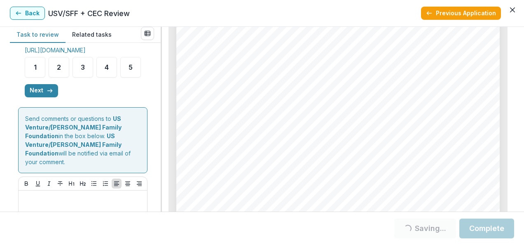
click at [117, 77] on ul "1 2 3 4 5" at bounding box center [83, 67] width 116 height 21
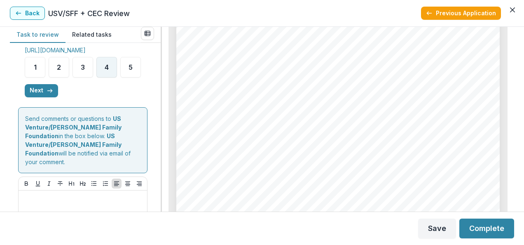
click at [105, 70] on span "4" at bounding box center [107, 67] width 4 height 7
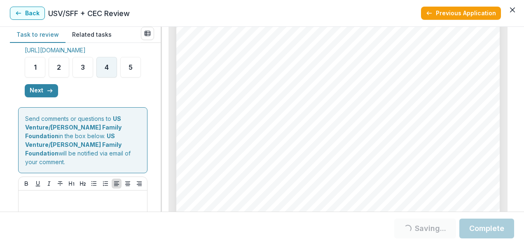
click at [105, 70] on span "4" at bounding box center [107, 67] width 4 height 7
click at [114, 77] on div "4" at bounding box center [106, 67] width 21 height 21
click at [152, 135] on div "**********" at bounding box center [85, 127] width 151 height 168
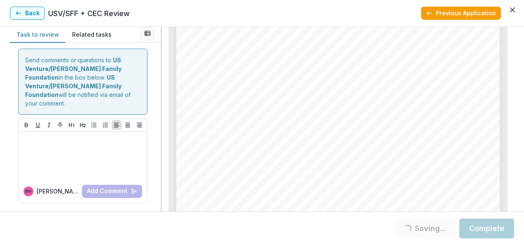
scroll to position [433, 0]
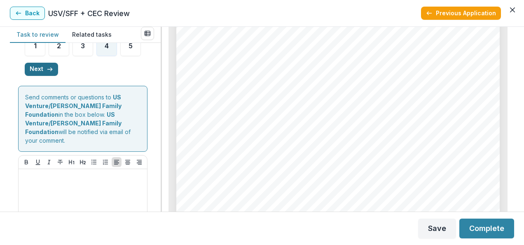
click at [35, 76] on button "Next" at bounding box center [41, 69] width 33 height 13
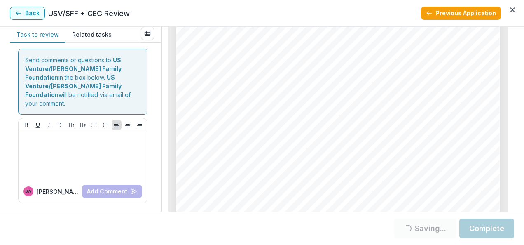
scroll to position [171, 0]
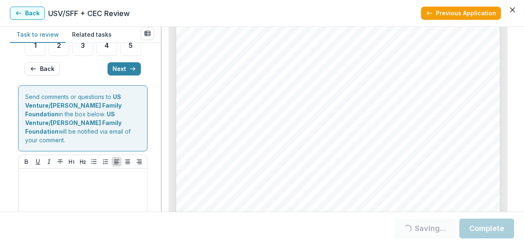
click at [104, 56] on ul "1 2 3 4 5" at bounding box center [83, 45] width 116 height 21
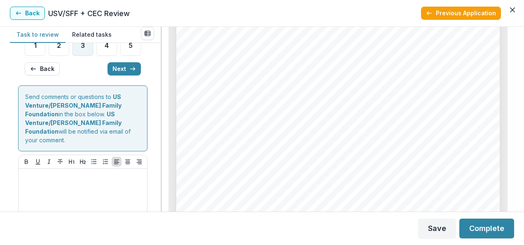
click at [72, 56] on div "3" at bounding box center [82, 45] width 21 height 21
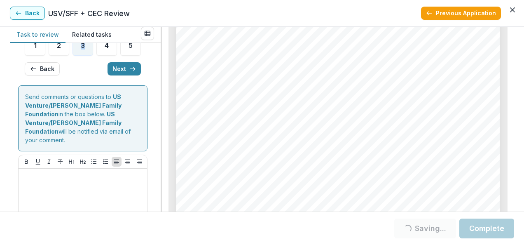
click at [72, 56] on div "3" at bounding box center [82, 45] width 21 height 21
drag, startPoint x: 72, startPoint y: 93, endPoint x: 82, endPoint y: 93, distance: 9.5
click at [82, 49] on span "3" at bounding box center [83, 45] width 4 height 7
click at [151, 79] on div "**********" at bounding box center [85, 59] width 138 height 363
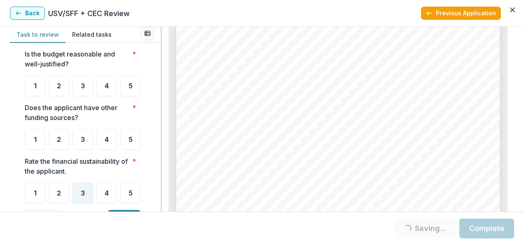
scroll to position [23, 0]
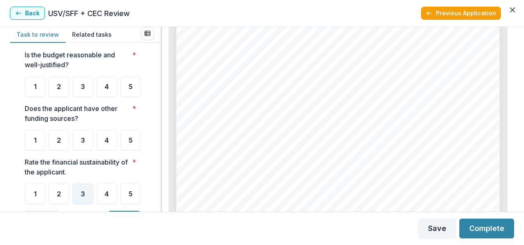
click at [264, 119] on div "Page: 4 Day by Day Shelter - 2025 - Grant Application These programs directly s…" at bounding box center [337, 222] width 323 height 458
click at [82, 86] on span "3" at bounding box center [83, 86] width 4 height 7
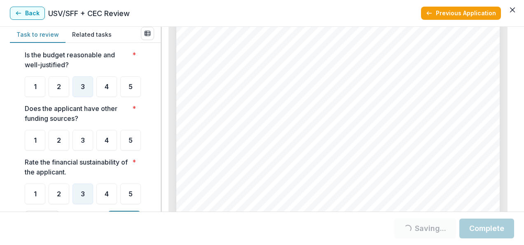
click at [82, 86] on span "3" at bounding box center [83, 86] width 4 height 7
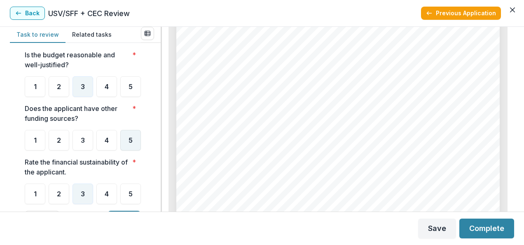
click at [120, 150] on div "5" at bounding box center [130, 140] width 21 height 21
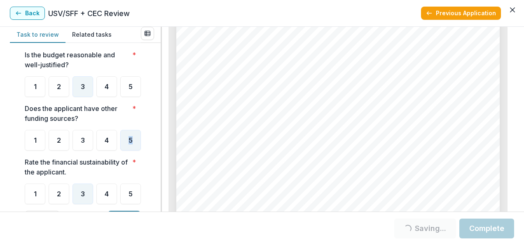
click at [120, 150] on div "5" at bounding box center [130, 140] width 21 height 21
drag, startPoint x: 31, startPoint y: 178, endPoint x: 91, endPoint y: 201, distance: 64.5
click at [91, 201] on div "**********" at bounding box center [83, 129] width 116 height 202
click at [144, 130] on div "**********" at bounding box center [82, 129] width 129 height 202
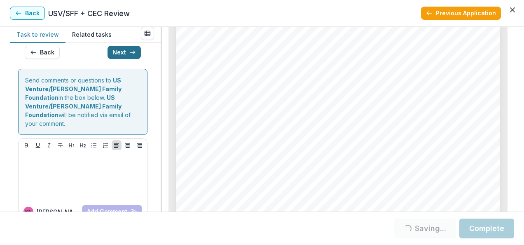
click at [117, 59] on button "Next" at bounding box center [123, 52] width 33 height 13
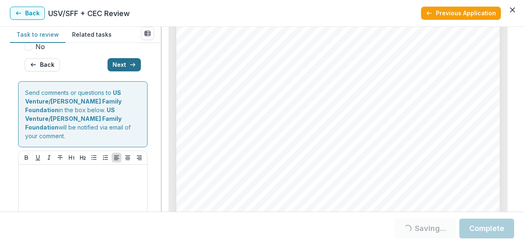
scroll to position [186, 0]
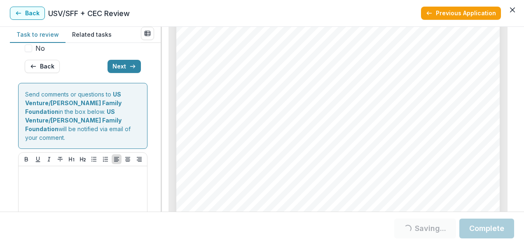
click at [37, 53] on span "No" at bounding box center [39, 48] width 9 height 10
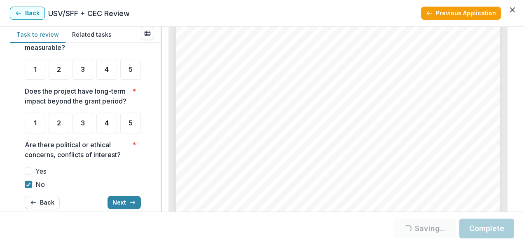
scroll to position [38, 0]
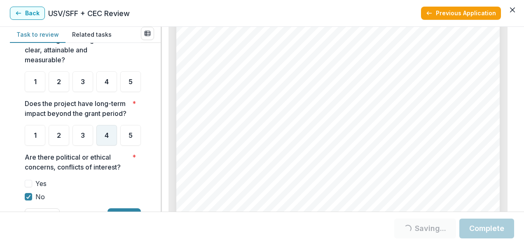
click at [102, 145] on div "4" at bounding box center [106, 135] width 21 height 21
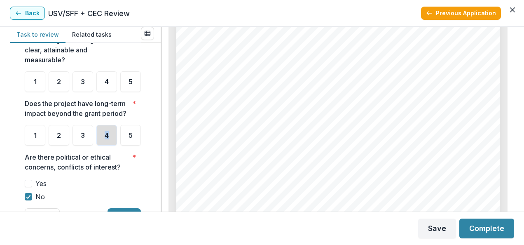
click at [102, 145] on div "4" at bounding box center [106, 135] width 21 height 21
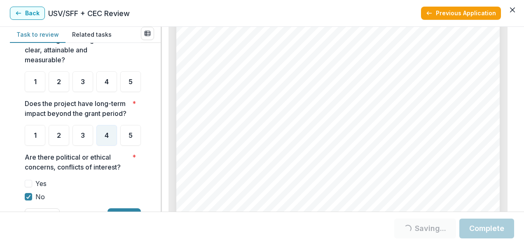
drag, startPoint x: 102, startPoint y: 167, endPoint x: 208, endPoint y: 131, distance: 111.5
click at [208, 131] on div "Page: 5 Day by Day Shelter - 2025 - Grant Application List committed or pending…" at bounding box center [337, 91] width 323 height 458
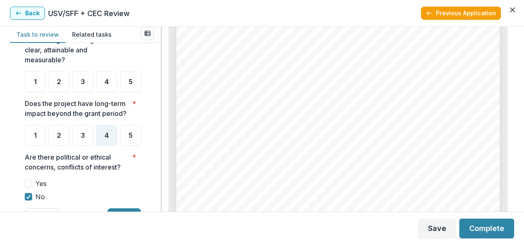
scroll to position [2504, 0]
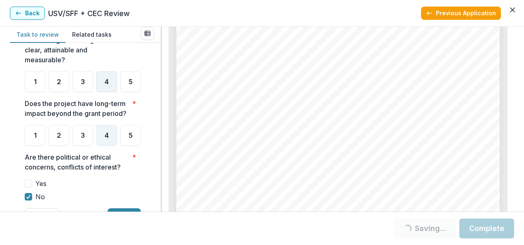
click at [104, 78] on div "4" at bounding box center [106, 81] width 21 height 21
drag, startPoint x: 104, startPoint y: 78, endPoint x: 126, endPoint y: 105, distance: 34.8
click at [126, 92] on ul "1 2 3 4 5" at bounding box center [83, 81] width 116 height 21
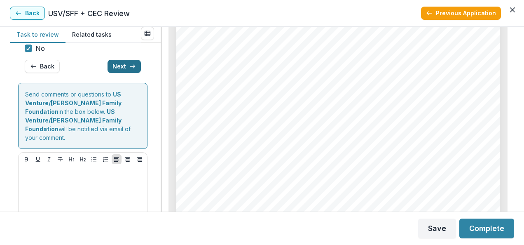
click at [126, 73] on button "Next" at bounding box center [123, 66] width 33 height 13
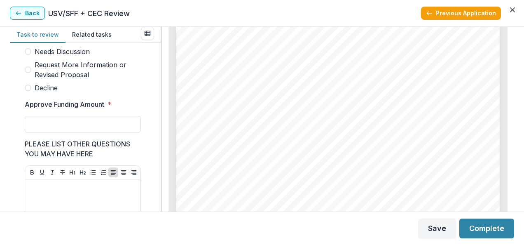
scroll to position [267, 0]
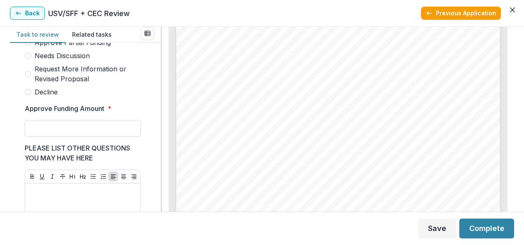
click at [81, 134] on input "Approve Funding Amount *" at bounding box center [83, 128] width 116 height 16
click at [36, 93] on span "Decline" at bounding box center [46, 92] width 23 height 10
type input "**"
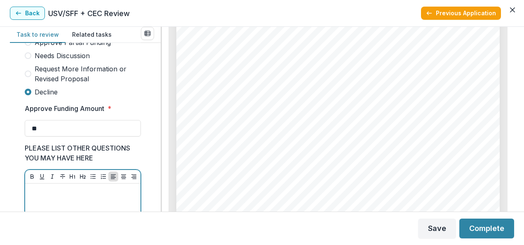
click at [33, 194] on p at bounding box center [82, 191] width 109 height 9
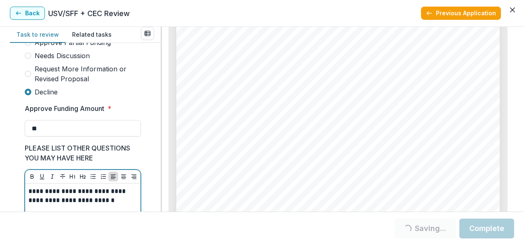
scroll to position [275, 0]
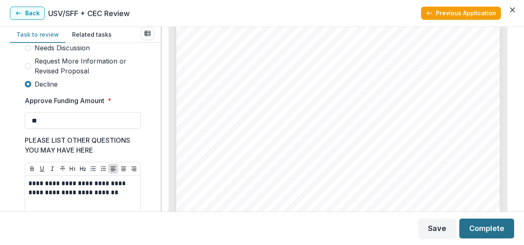
click at [479, 222] on button "Complete" at bounding box center [486, 228] width 55 height 20
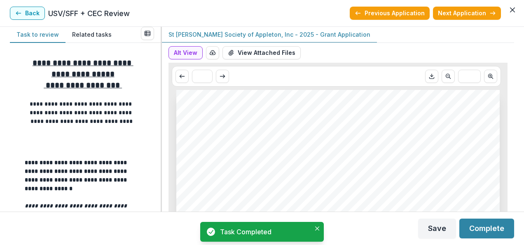
click at [339, 166] on span "St [PERSON_NAME] Society of Appleton, Inc - 2025 - Grant" at bounding box center [319, 168] width 246 height 9
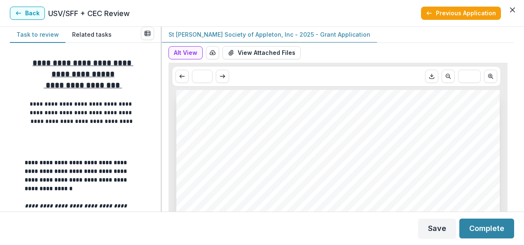
click at [26, 16] on button "Back" at bounding box center [27, 13] width 35 height 13
